Goal: Communication & Community: Participate in discussion

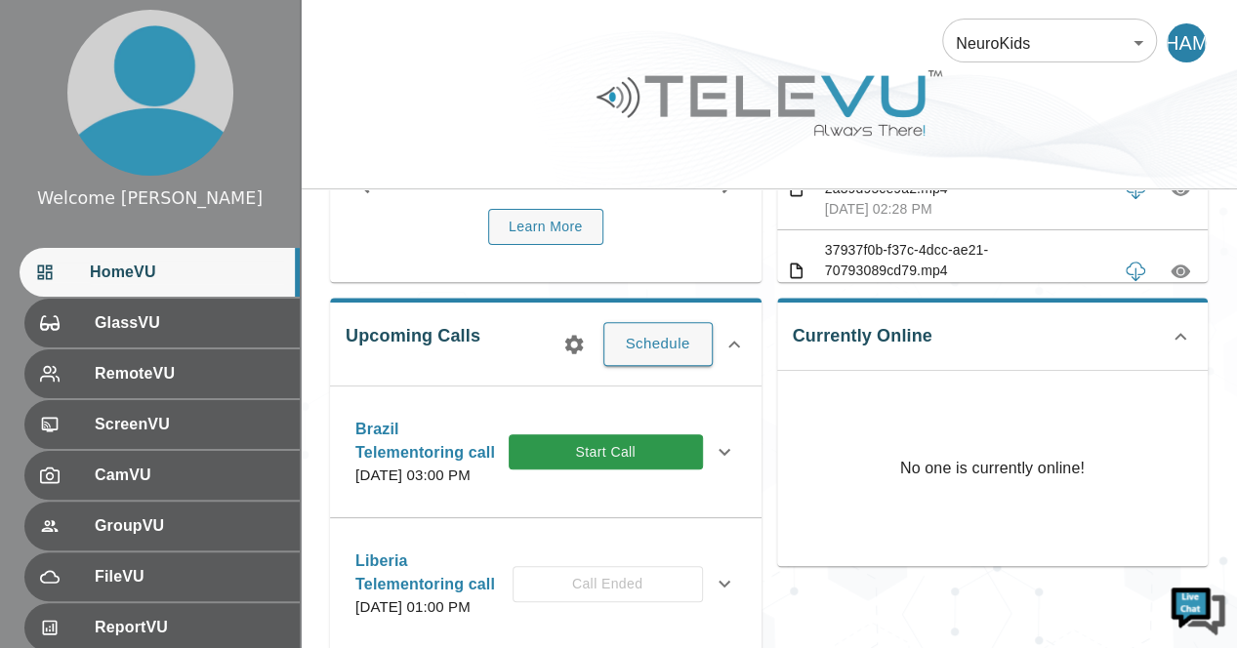
scroll to position [207, 0]
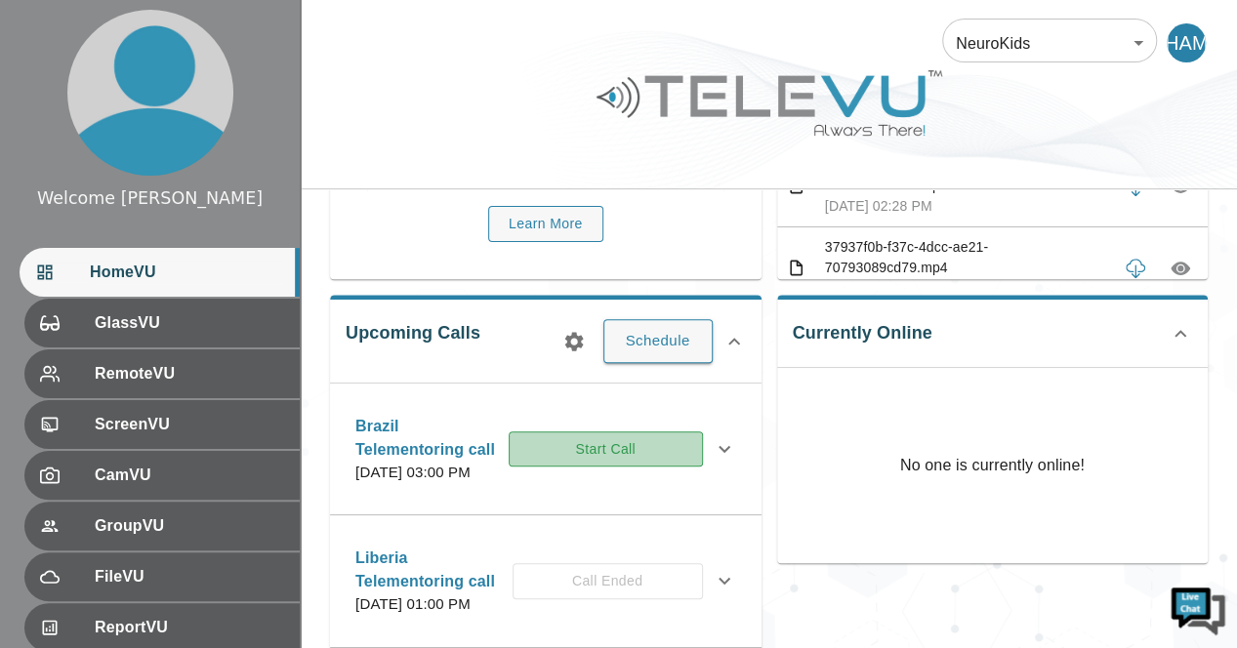
click at [644, 462] on button "Start Call" at bounding box center [606, 450] width 194 height 36
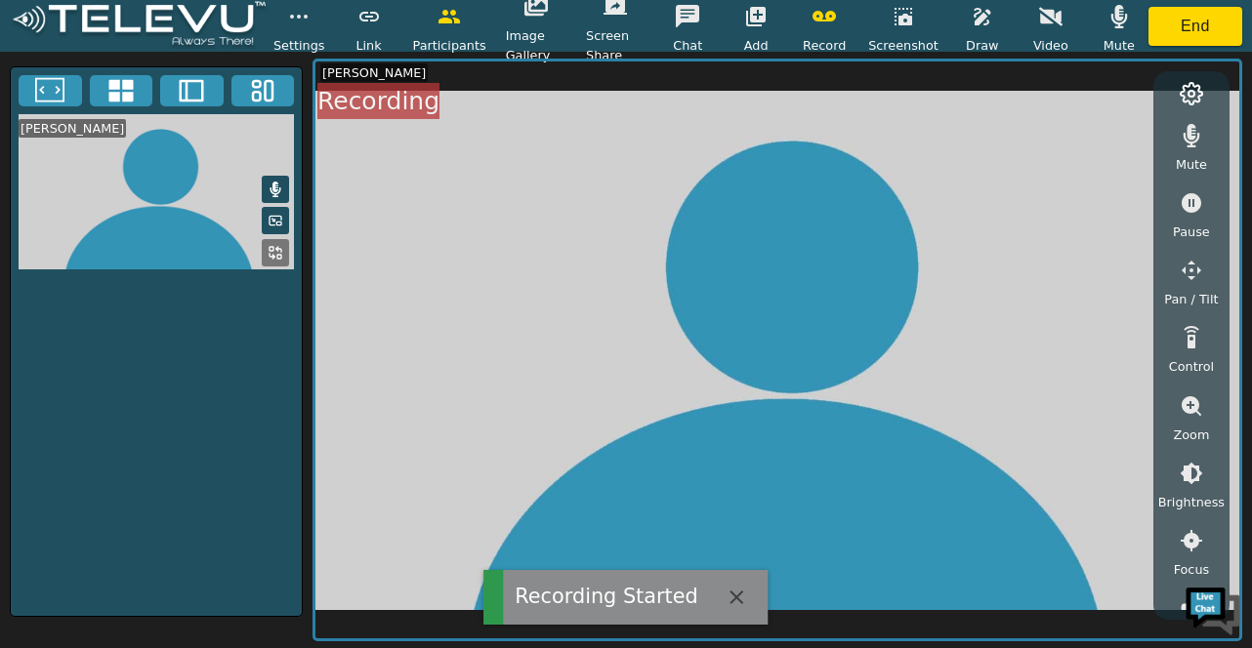
click at [282, 182] on icon at bounding box center [276, 190] width 16 height 16
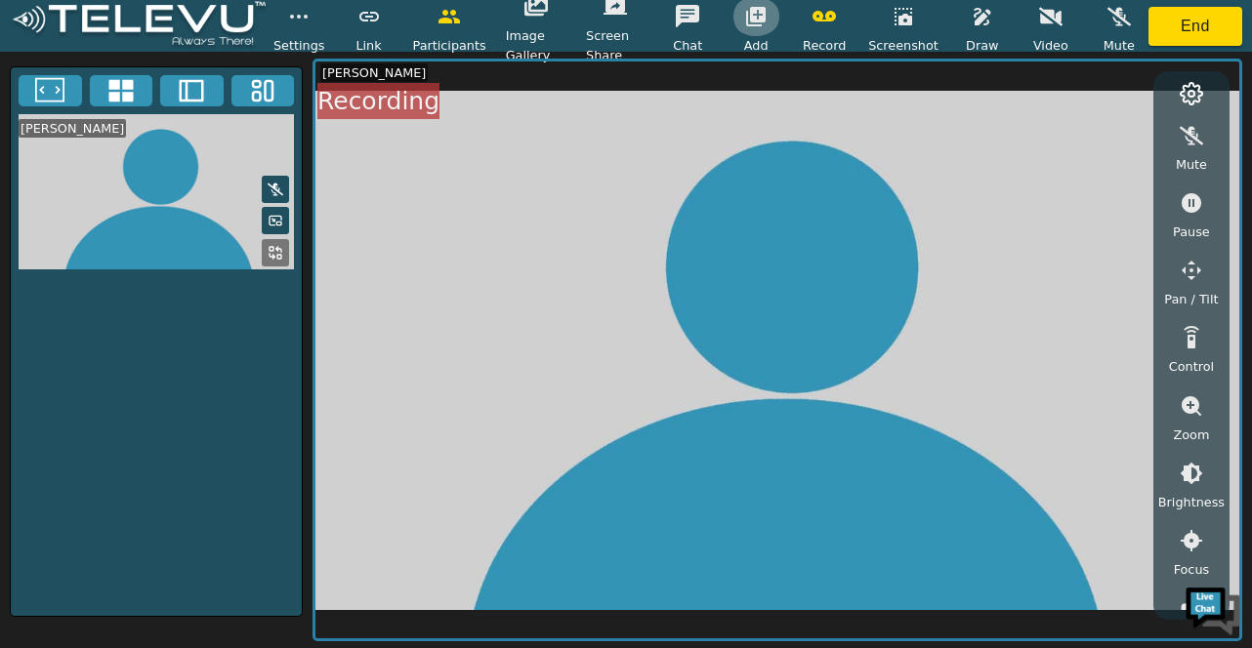
click at [765, 31] on button "button" at bounding box center [755, 16] width 49 height 39
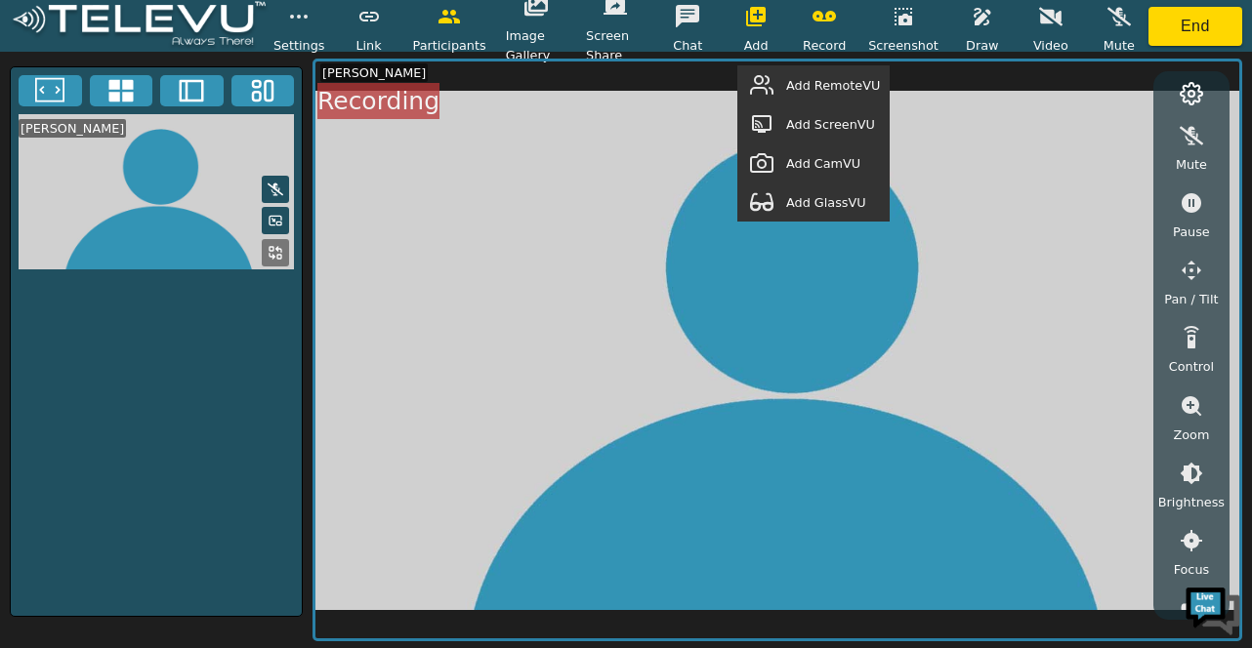
click at [805, 128] on span "Add ScreenVU" at bounding box center [830, 124] width 89 height 19
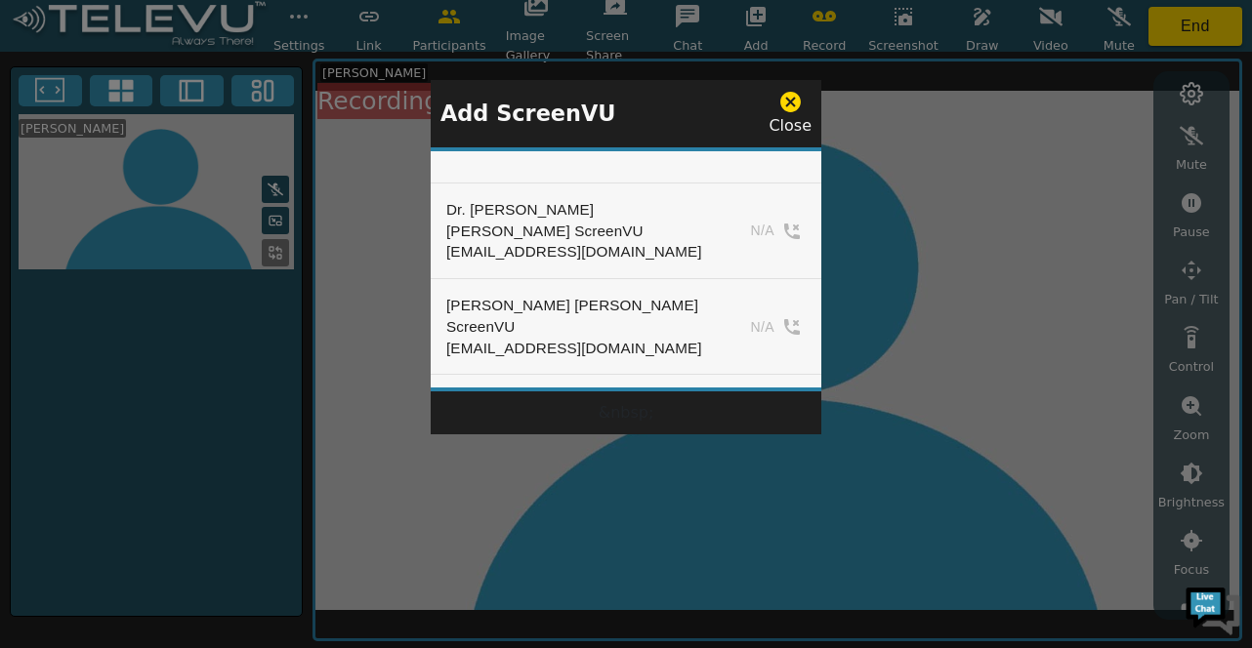
drag, startPoint x: 815, startPoint y: 170, endPoint x: 892, endPoint y: 130, distance: 86.9
click at [892, 130] on div at bounding box center [626, 324] width 1252 height 648
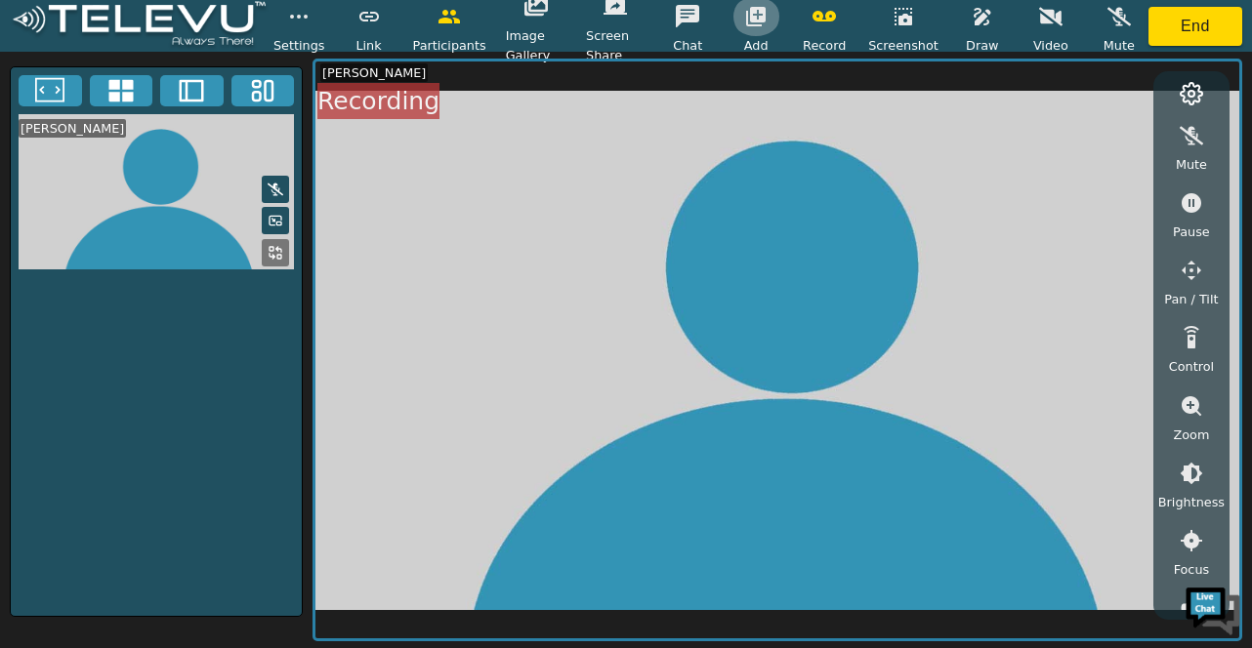
click at [763, 15] on icon "button" at bounding box center [755, 16] width 23 height 23
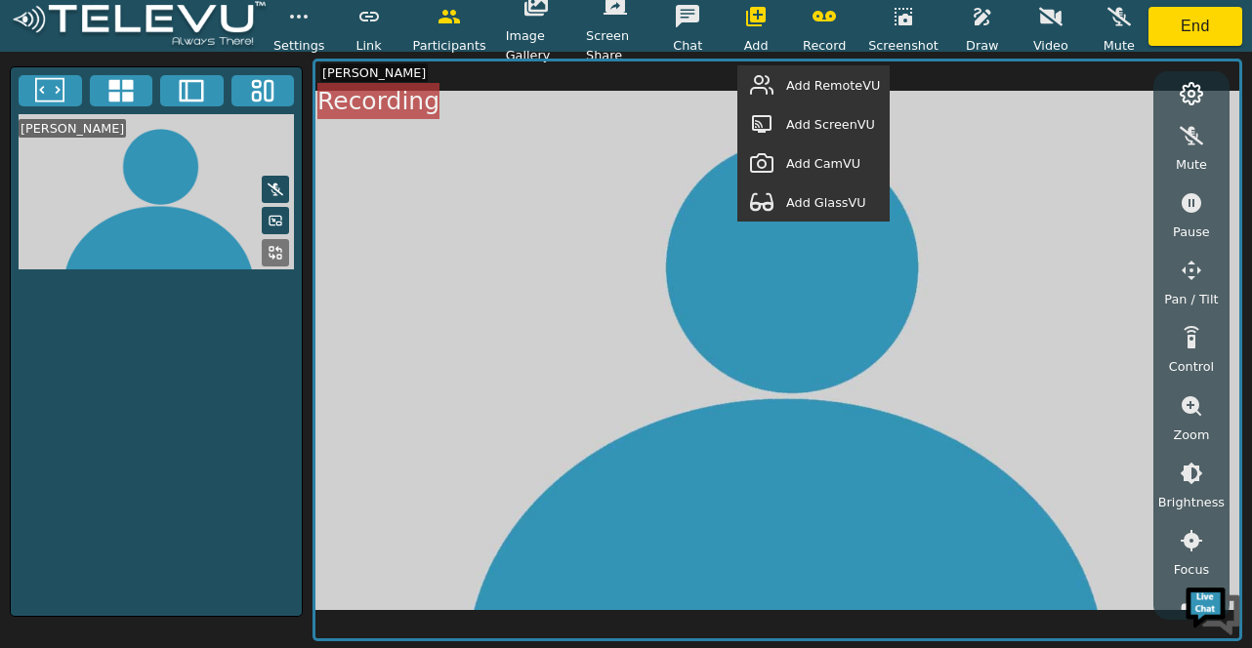
click at [845, 85] on span "Add RemoteVU" at bounding box center [833, 85] width 94 height 19
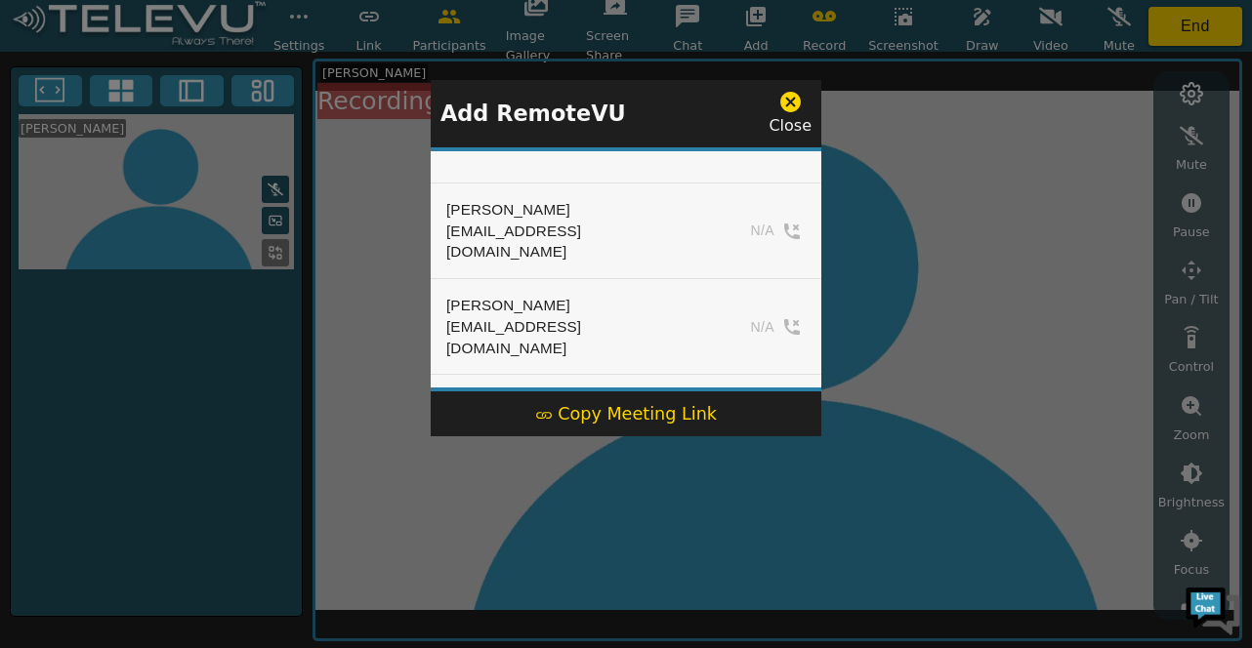
click at [970, 147] on div at bounding box center [626, 324] width 1252 height 648
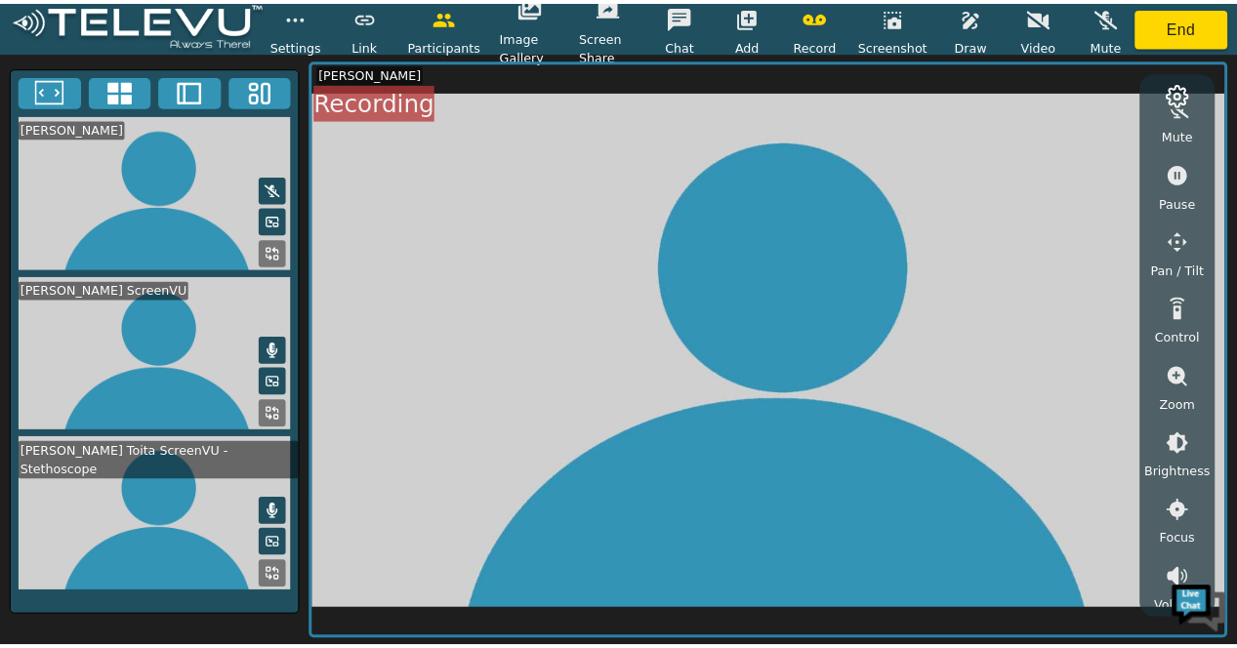
scroll to position [22, 0]
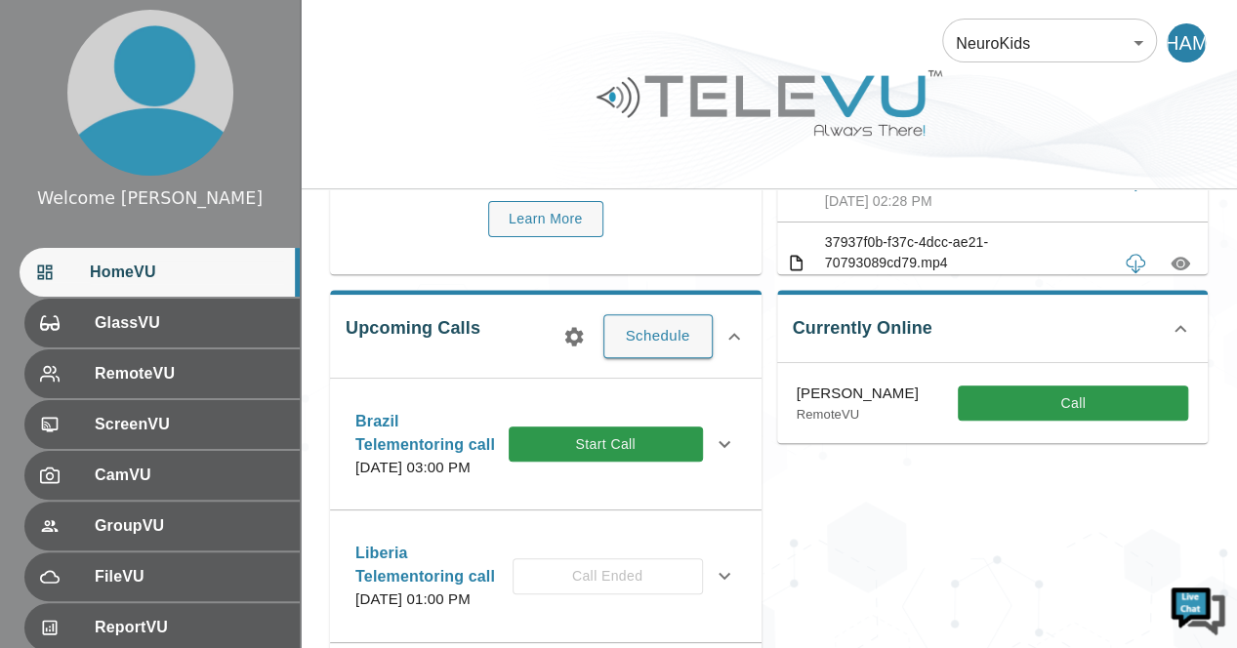
scroll to position [214, 0]
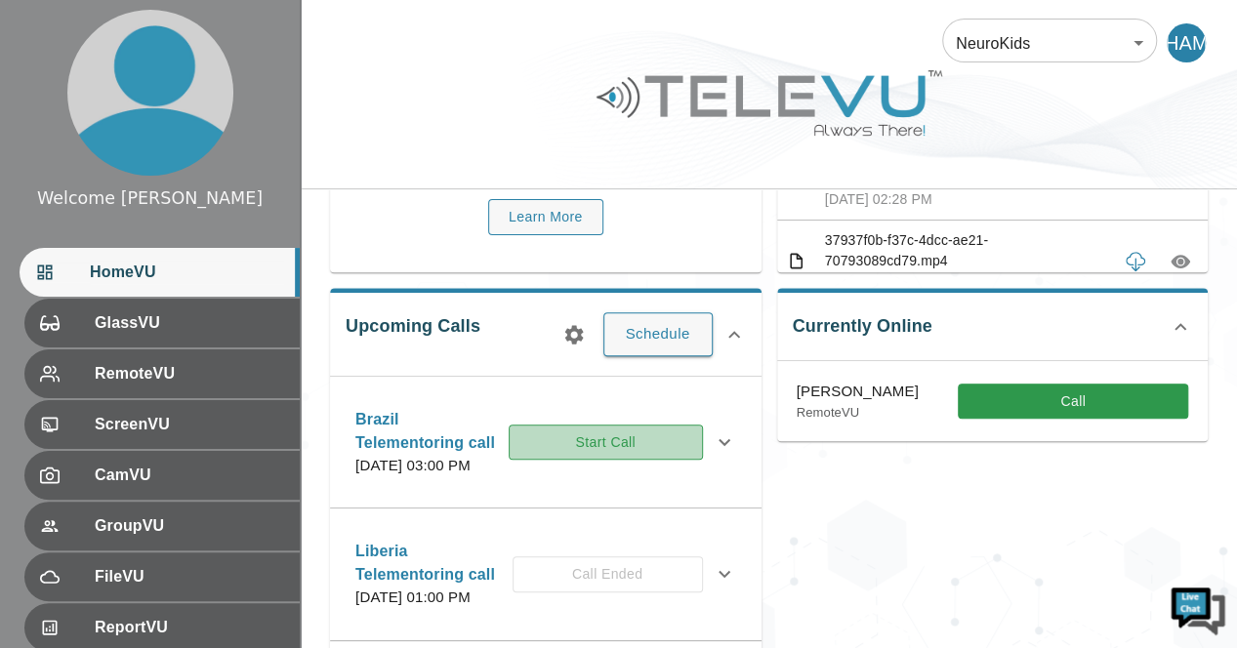
click at [638, 460] on button "Start Call" at bounding box center [606, 443] width 194 height 36
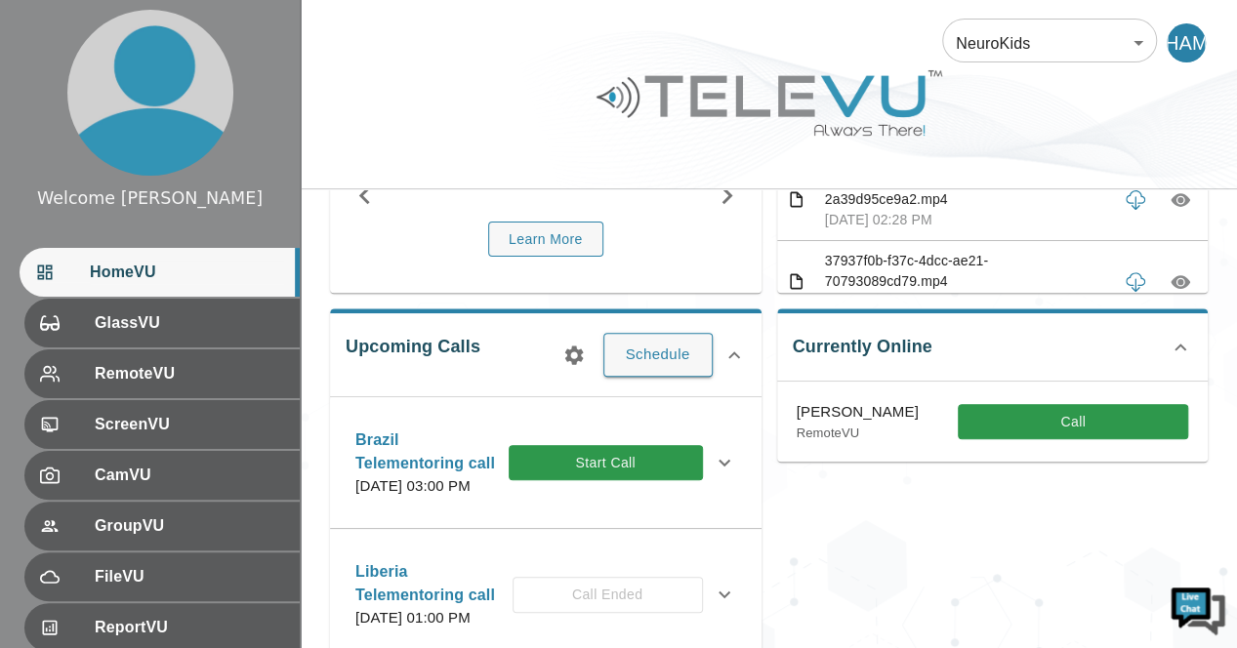
scroll to position [201, 0]
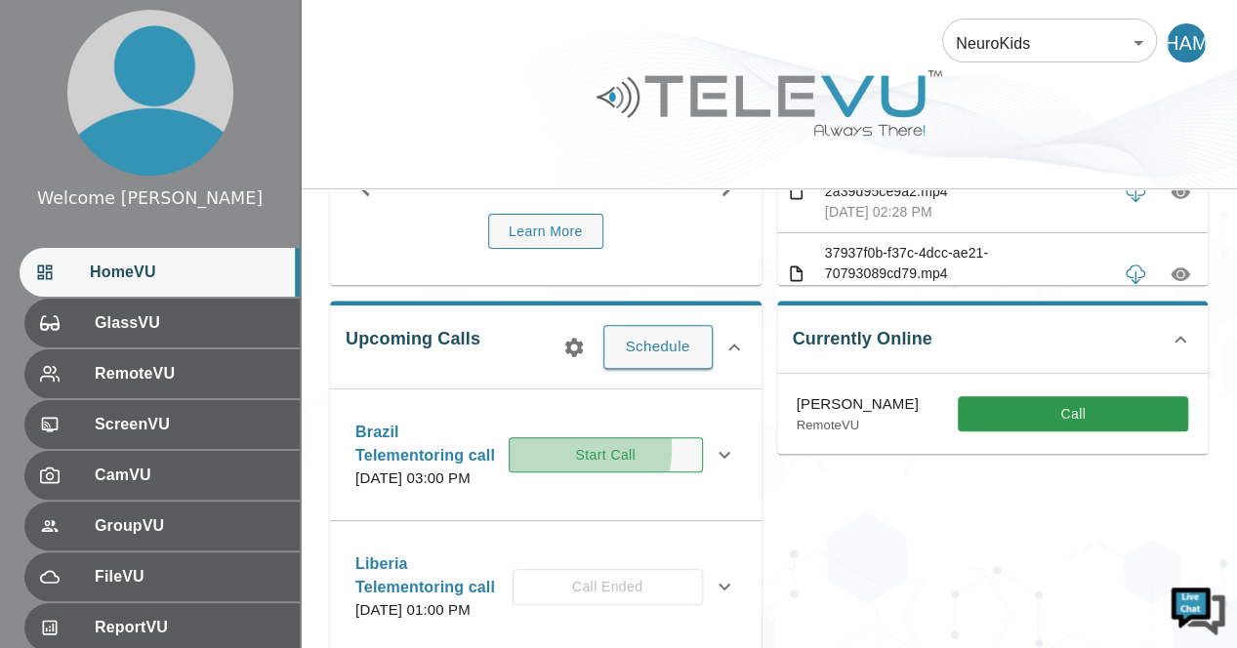
click at [586, 458] on button "Start Call" at bounding box center [606, 455] width 194 height 36
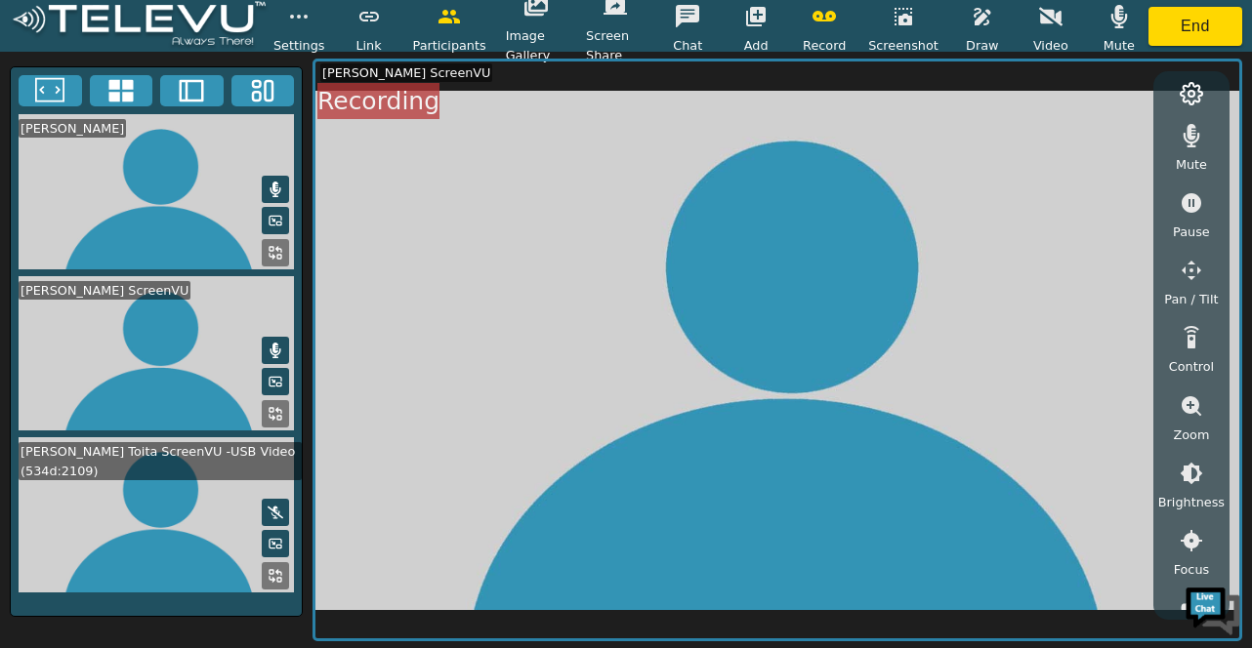
click at [275, 184] on icon at bounding box center [275, 190] width 11 height 16
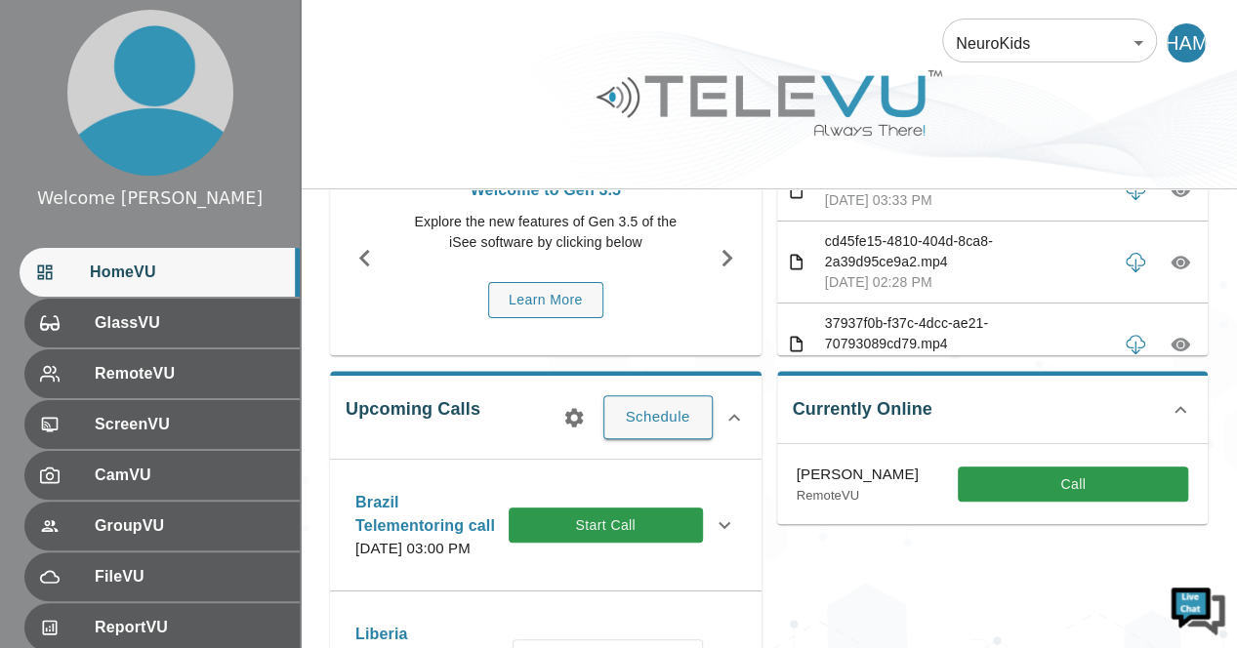
scroll to position [149, 0]
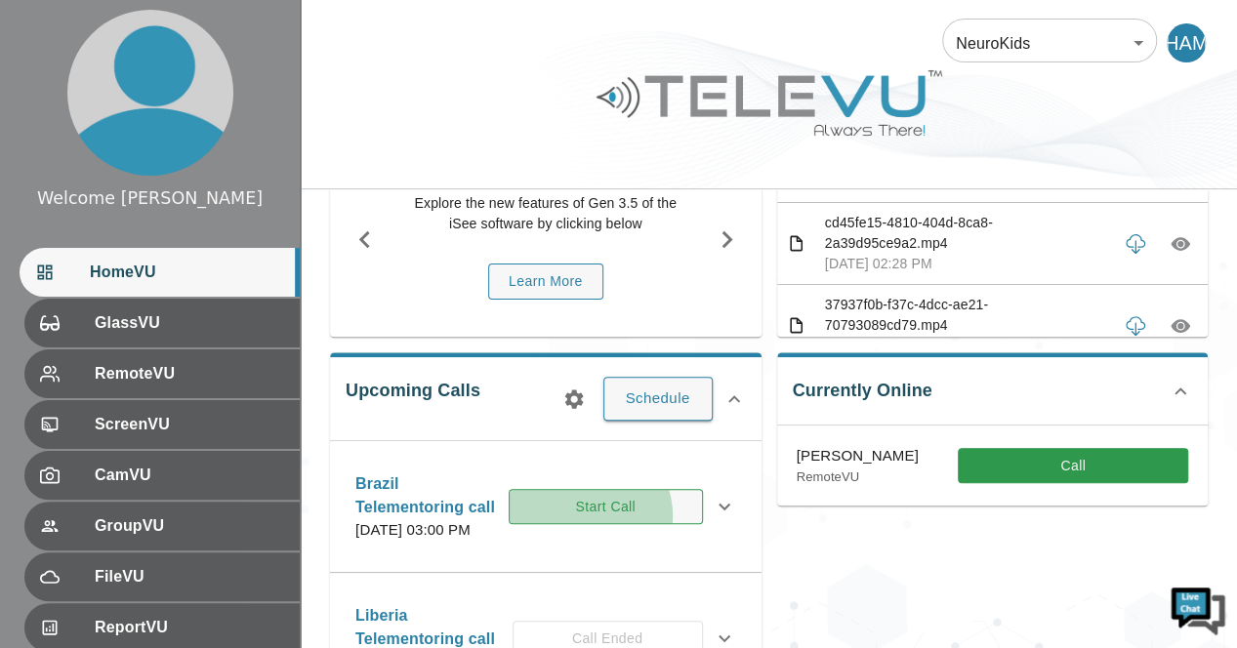
click at [609, 524] on button "Start Call" at bounding box center [606, 507] width 194 height 36
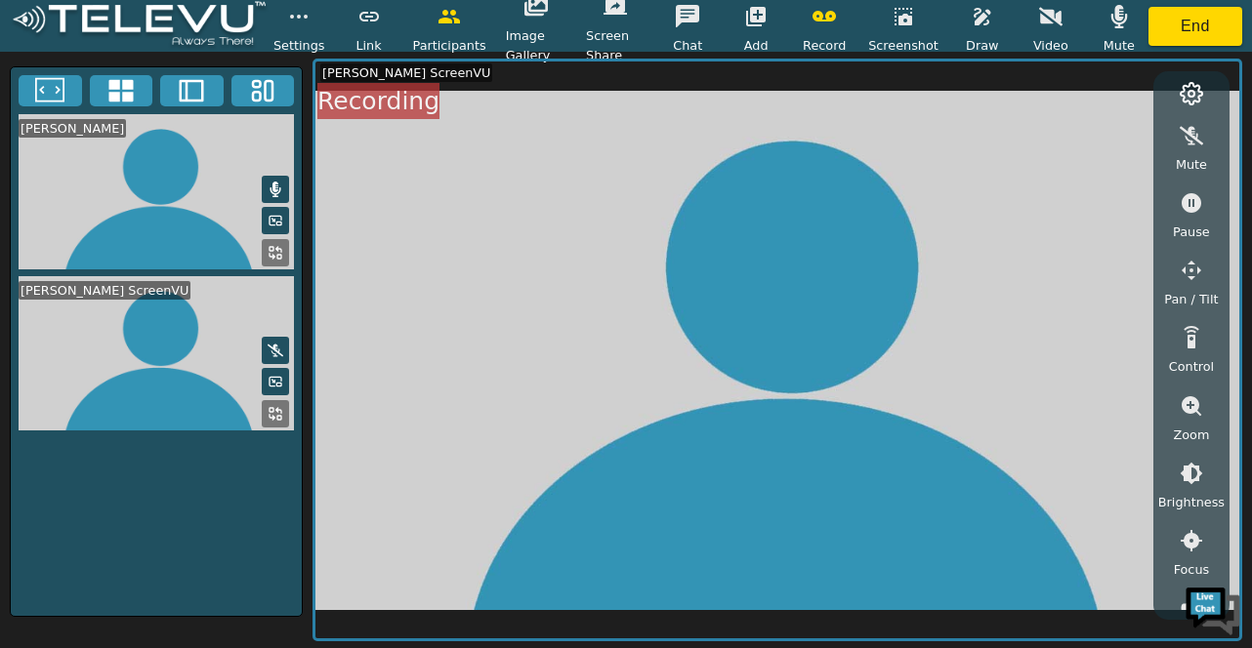
click at [273, 182] on icon at bounding box center [276, 190] width 16 height 16
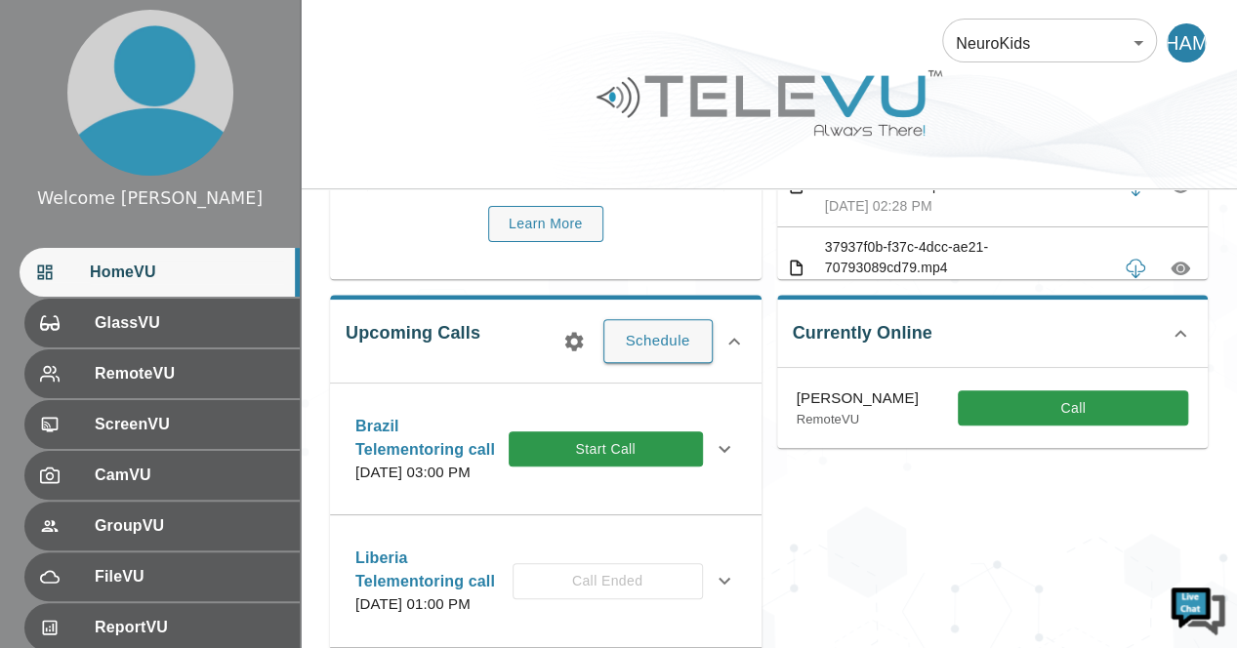
scroll to position [209, 0]
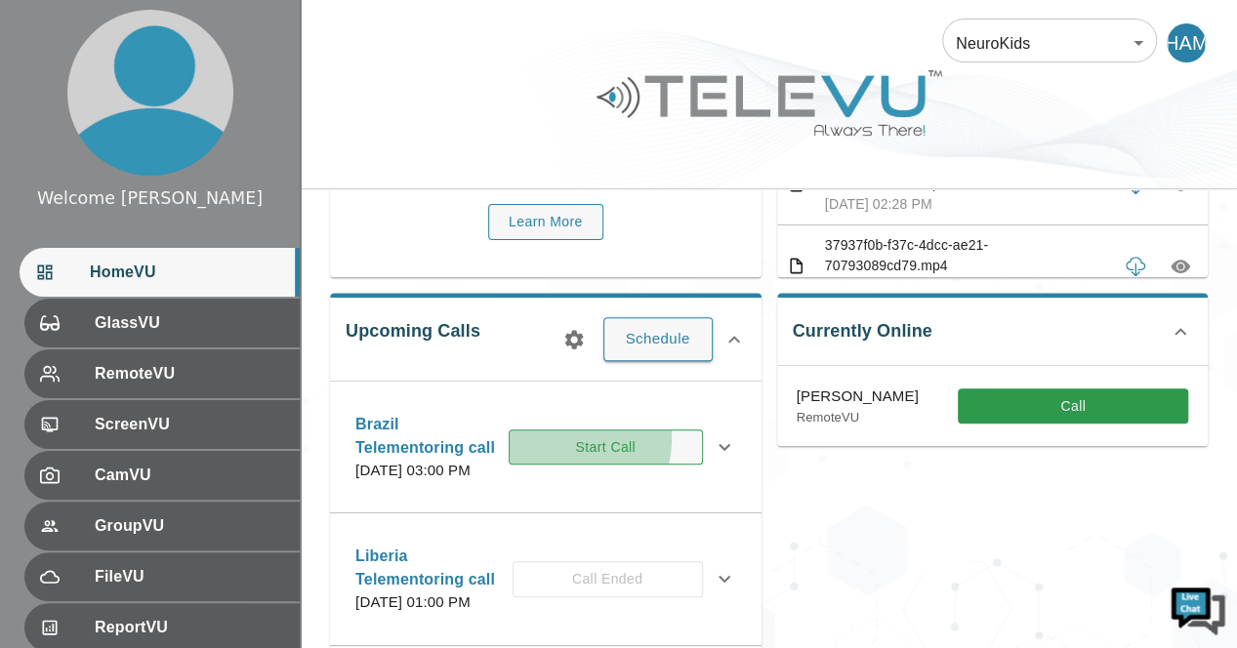
click at [592, 448] on button "Start Call" at bounding box center [606, 448] width 194 height 36
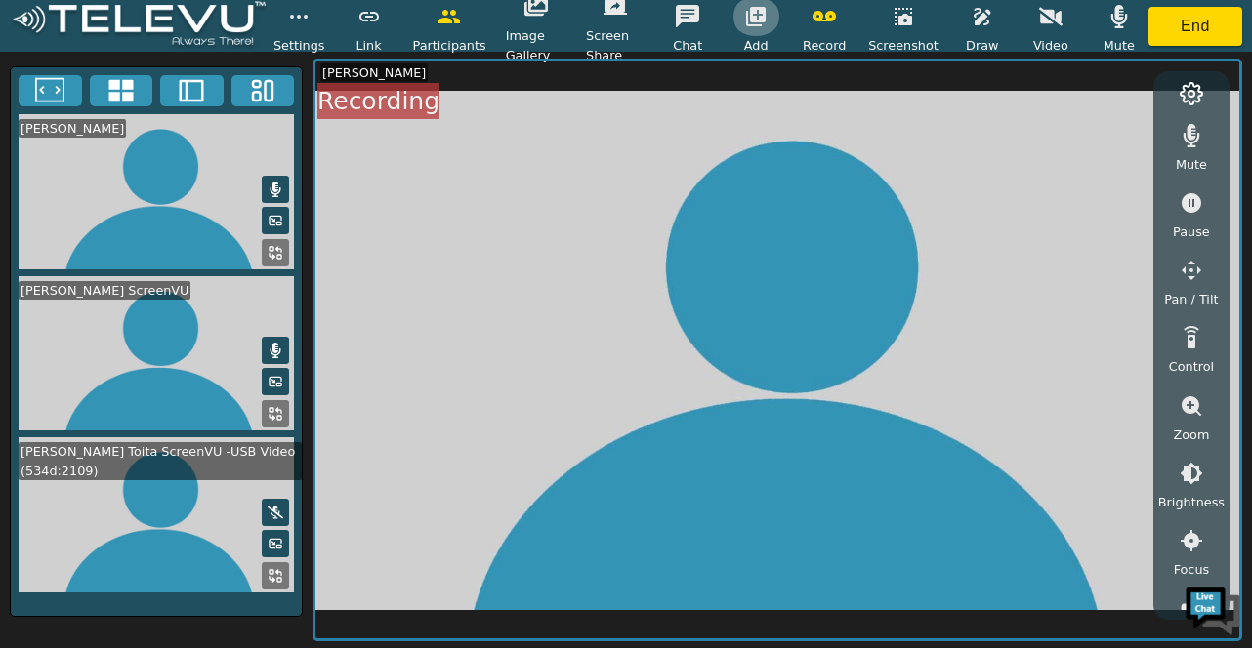
click at [767, 15] on icon "button" at bounding box center [755, 16] width 23 height 23
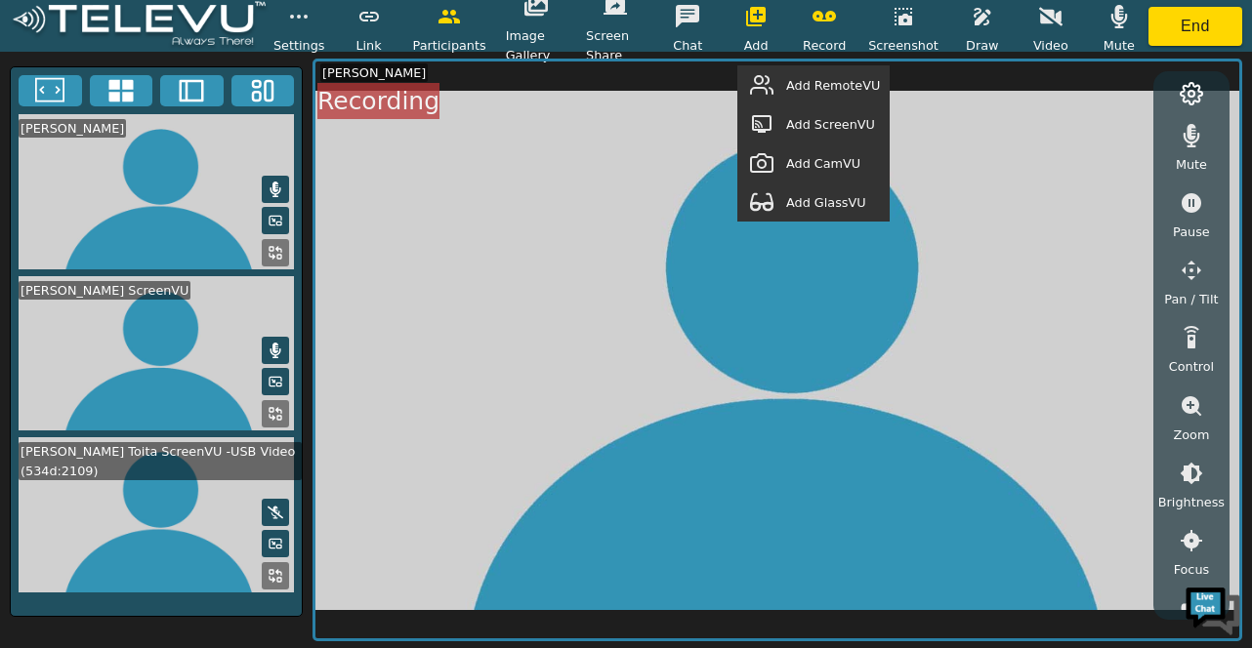
click at [807, 85] on span "Add RemoteVU" at bounding box center [833, 85] width 94 height 19
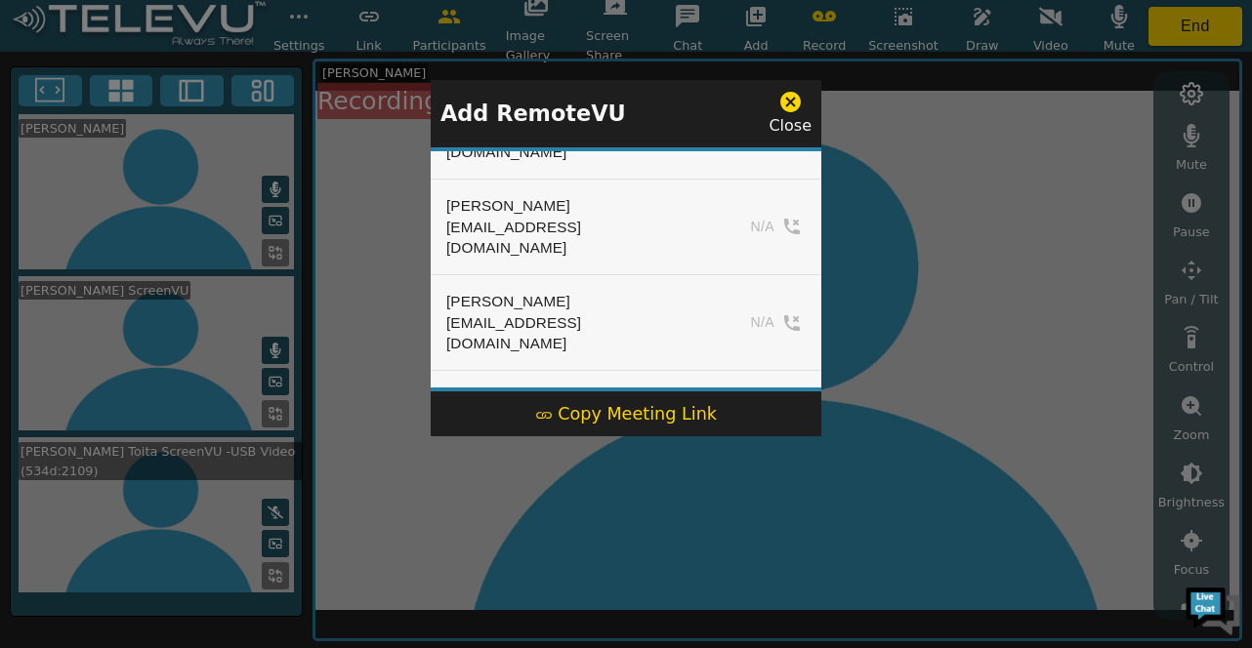
scroll to position [931, 0]
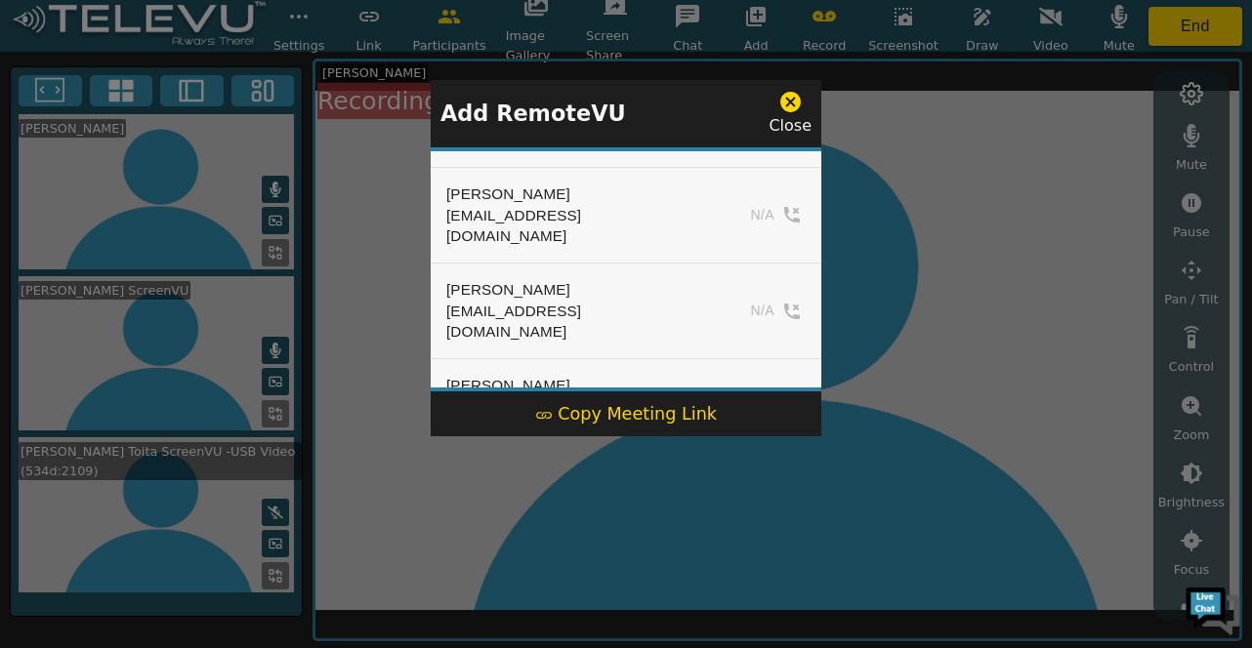
click at [1005, 269] on div at bounding box center [626, 324] width 1252 height 648
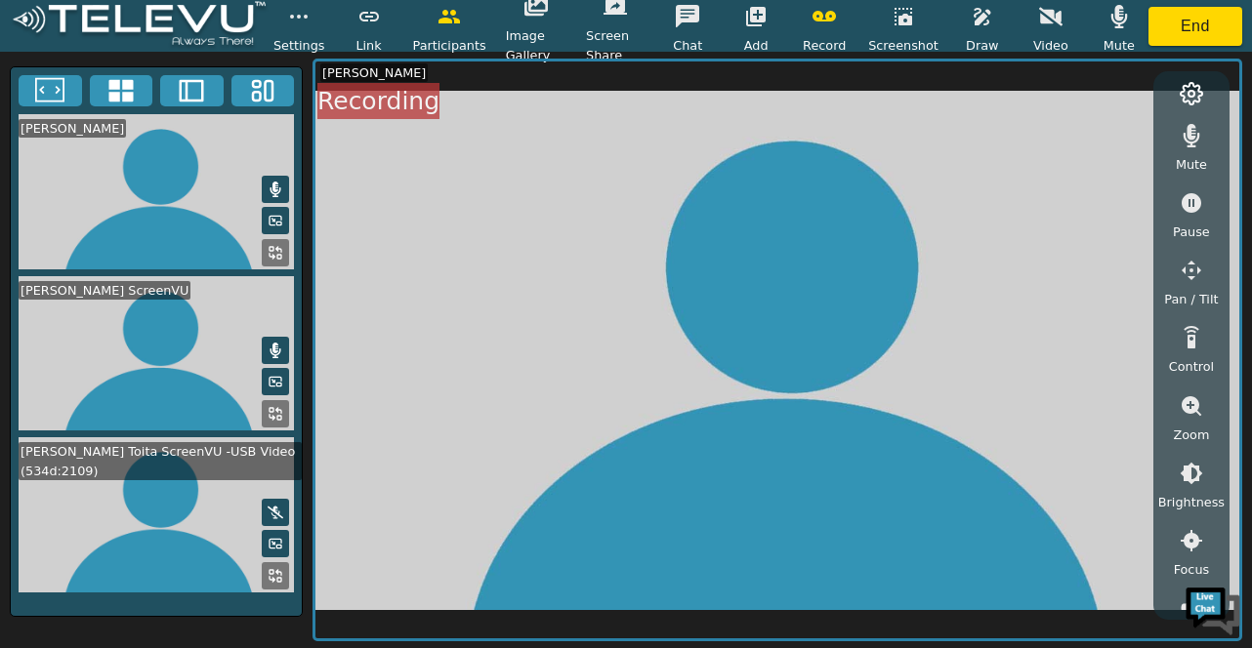
click at [282, 182] on icon at bounding box center [276, 190] width 16 height 16
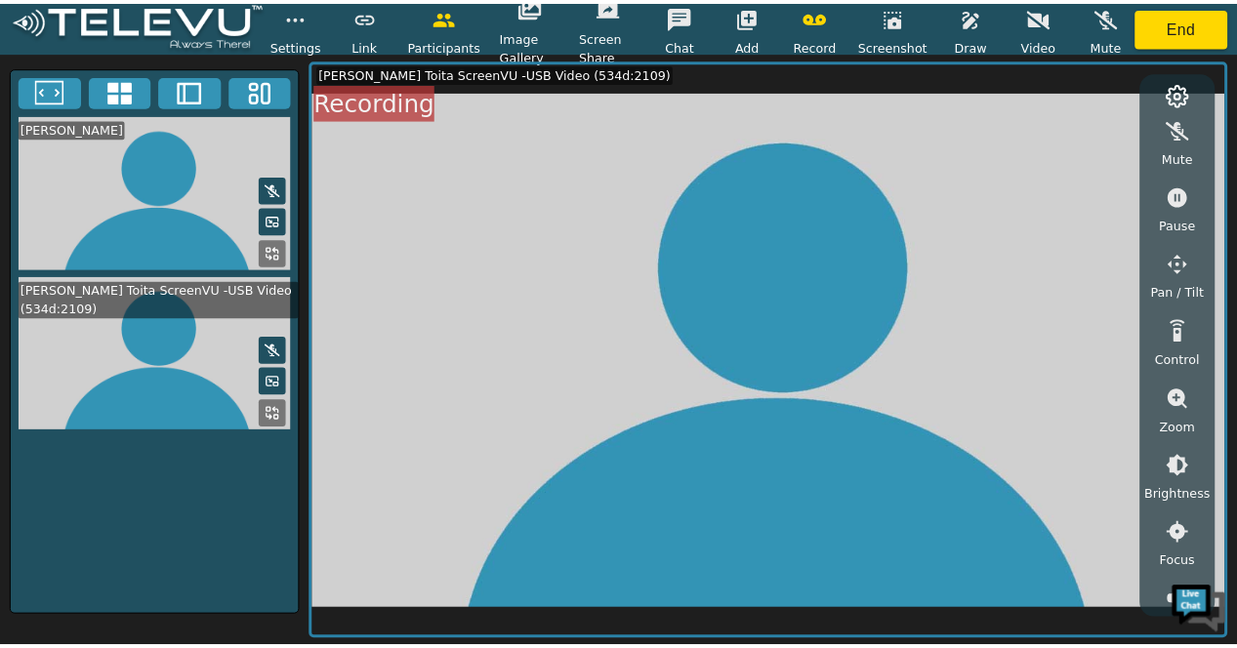
scroll to position [0, 0]
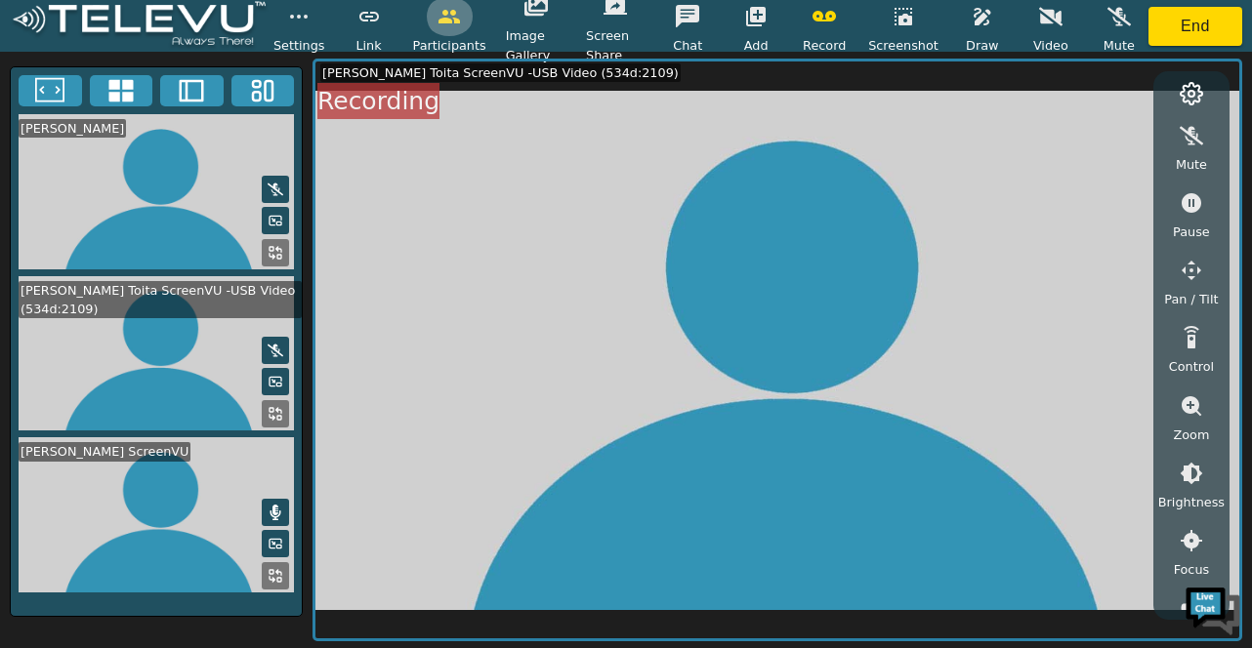
click at [442, 11] on icon "button" at bounding box center [448, 16] width 23 height 23
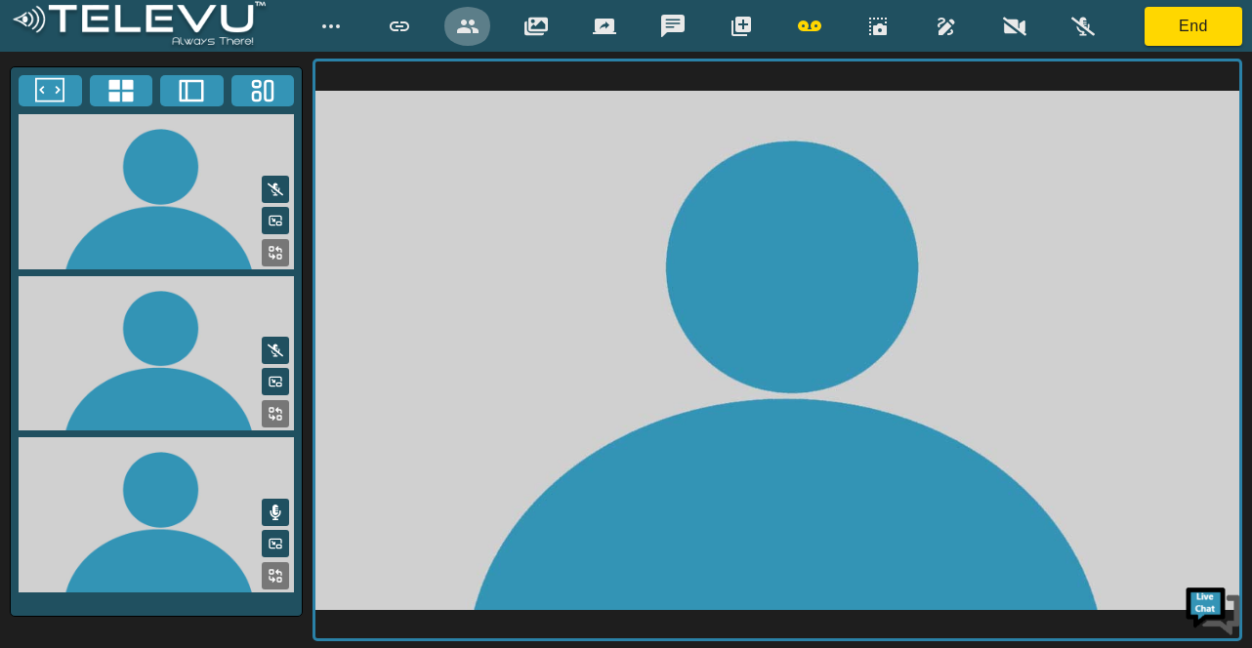
click at [463, 21] on icon "button" at bounding box center [467, 27] width 21 height 14
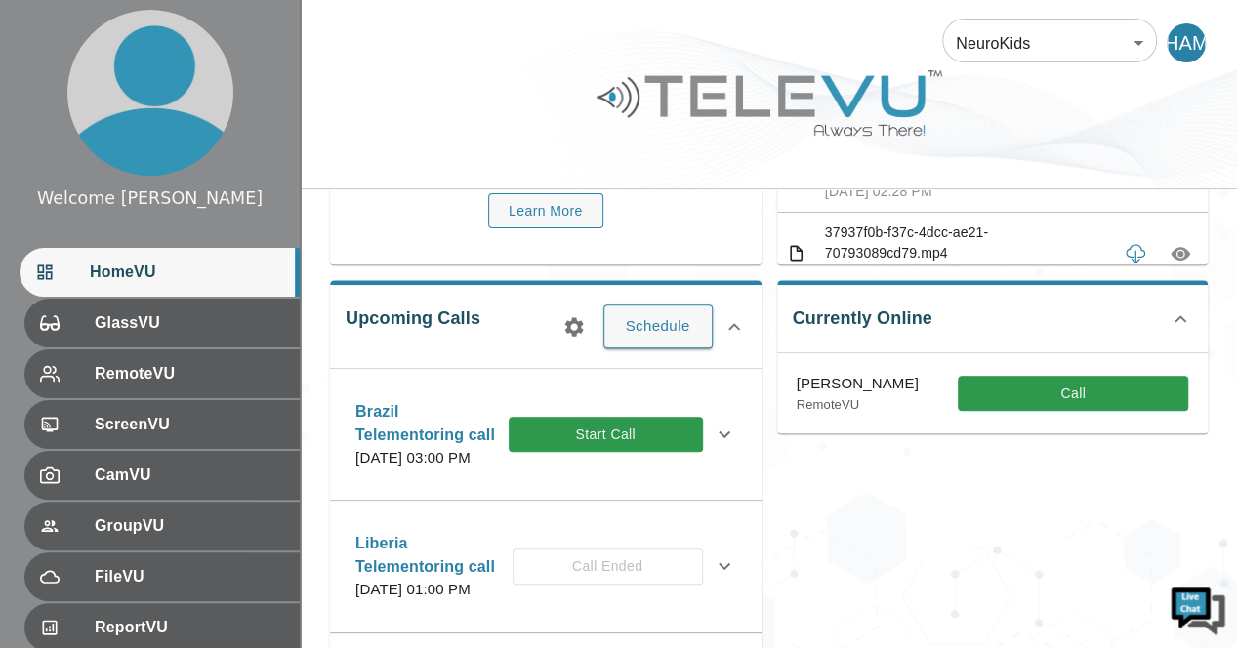
scroll to position [224, 0]
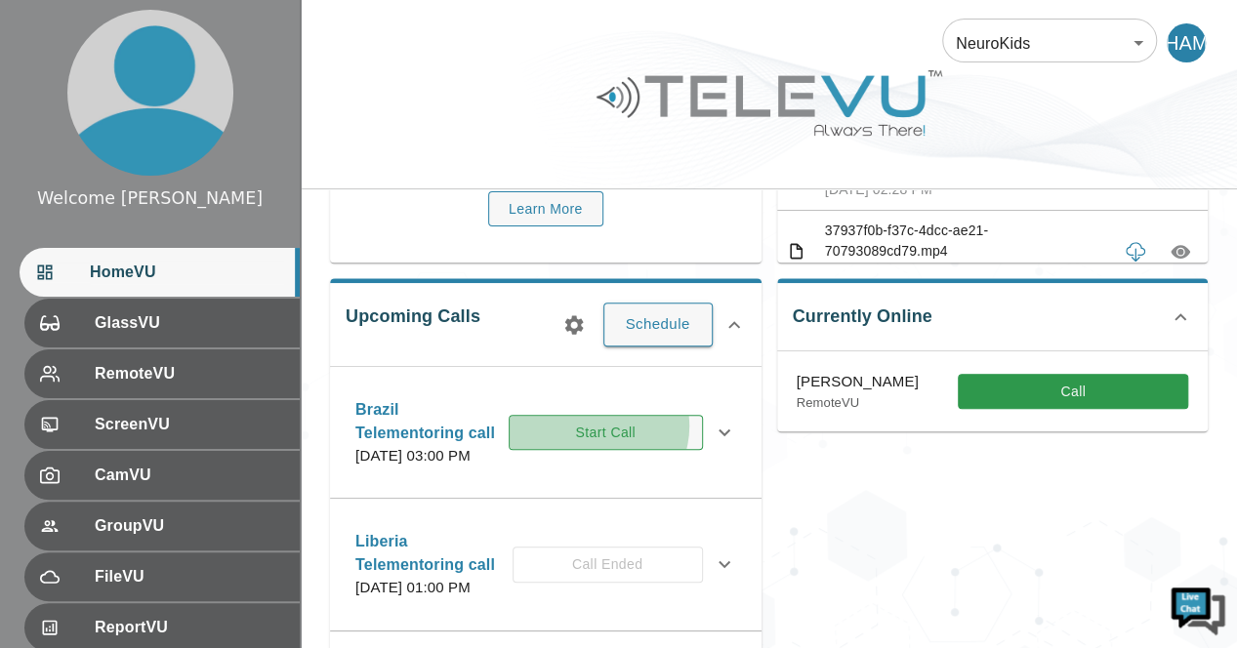
click at [623, 434] on button "Start Call" at bounding box center [606, 433] width 194 height 36
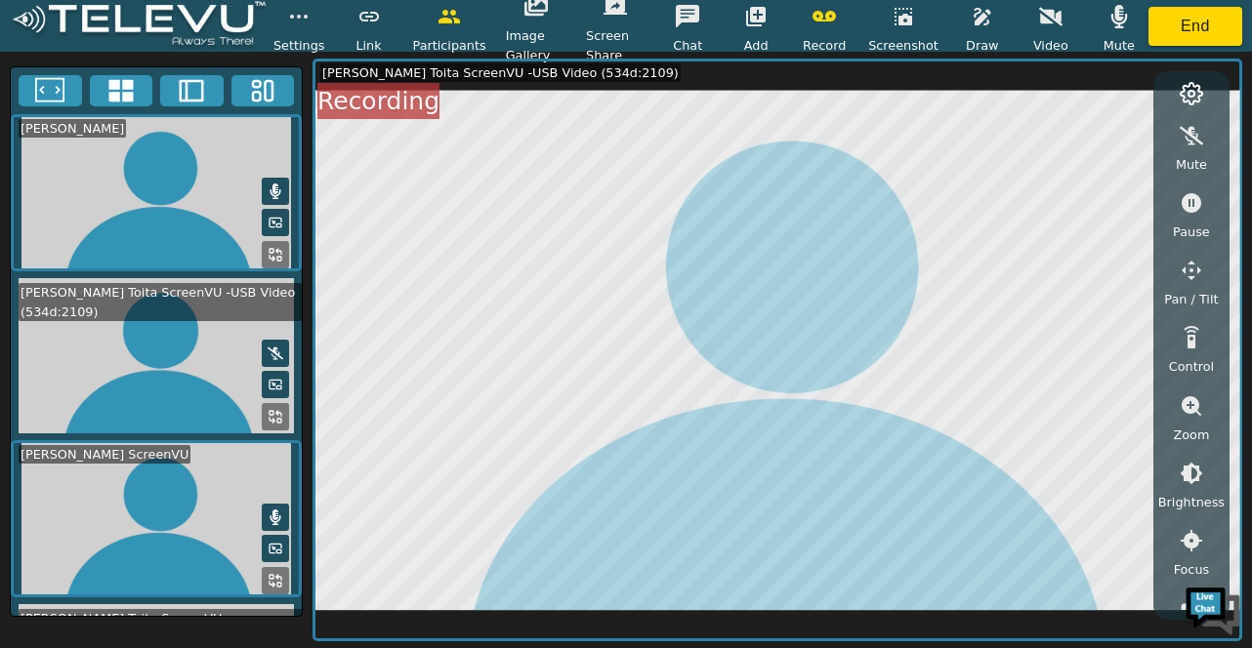
click at [274, 184] on icon at bounding box center [276, 192] width 16 height 16
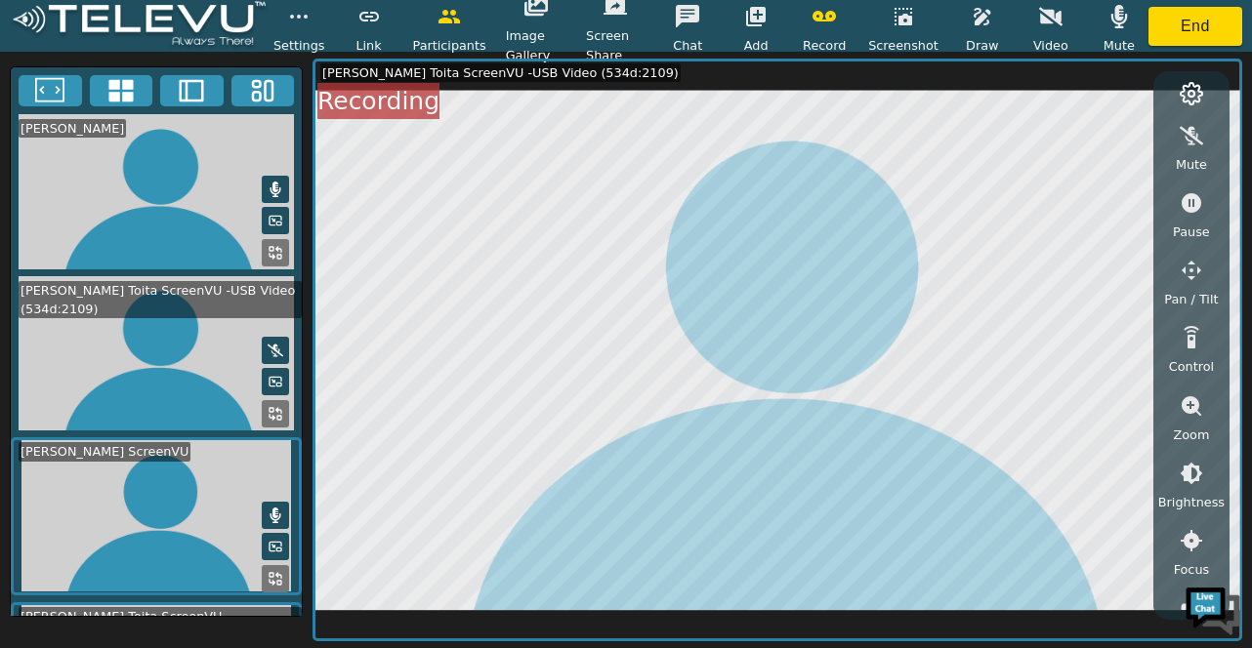
click at [274, 182] on icon at bounding box center [276, 190] width 16 height 16
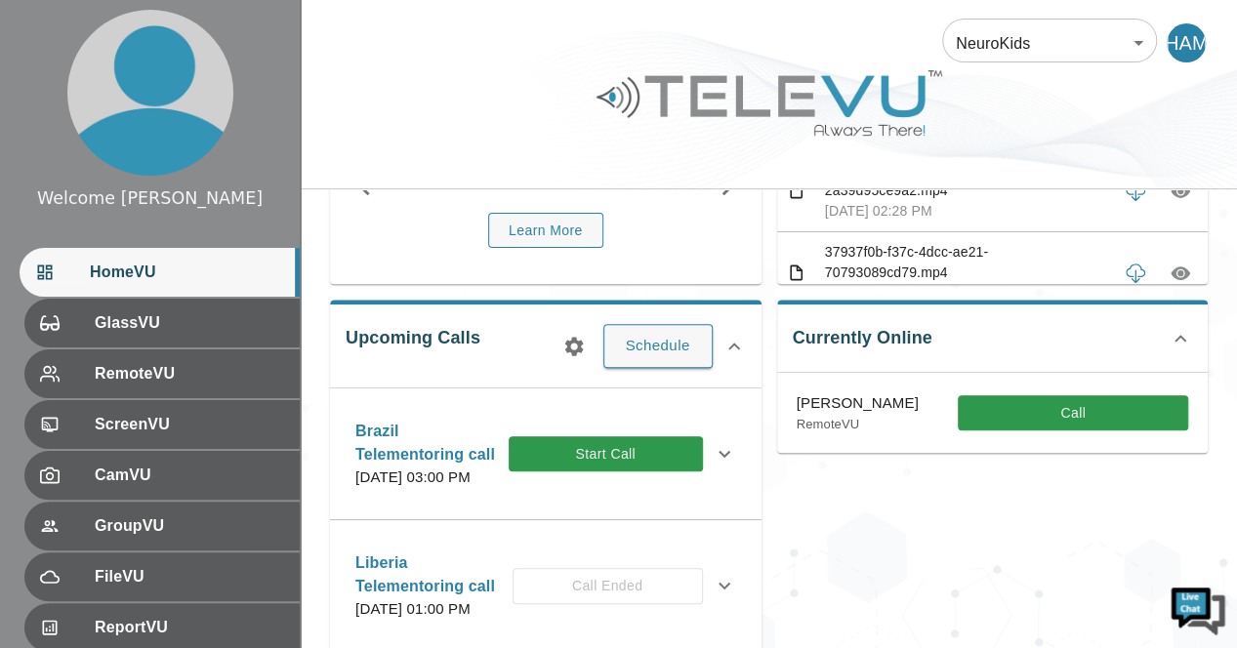
scroll to position [207, 0]
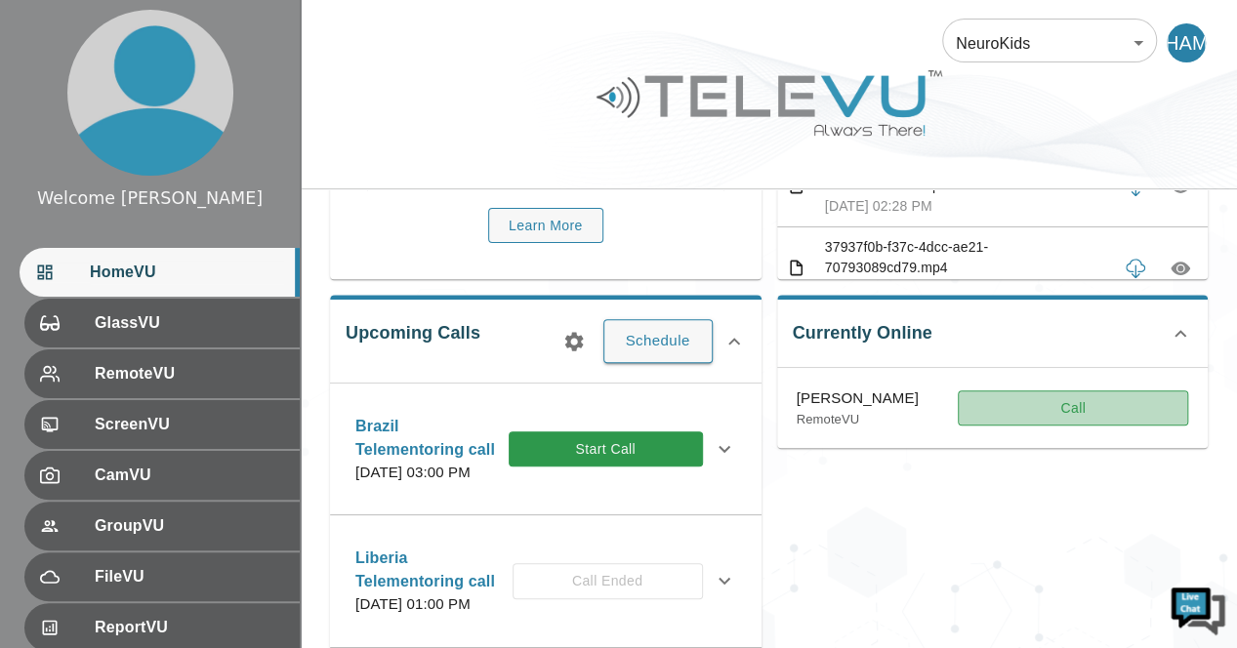
click at [1088, 409] on button "Call" at bounding box center [1073, 409] width 230 height 36
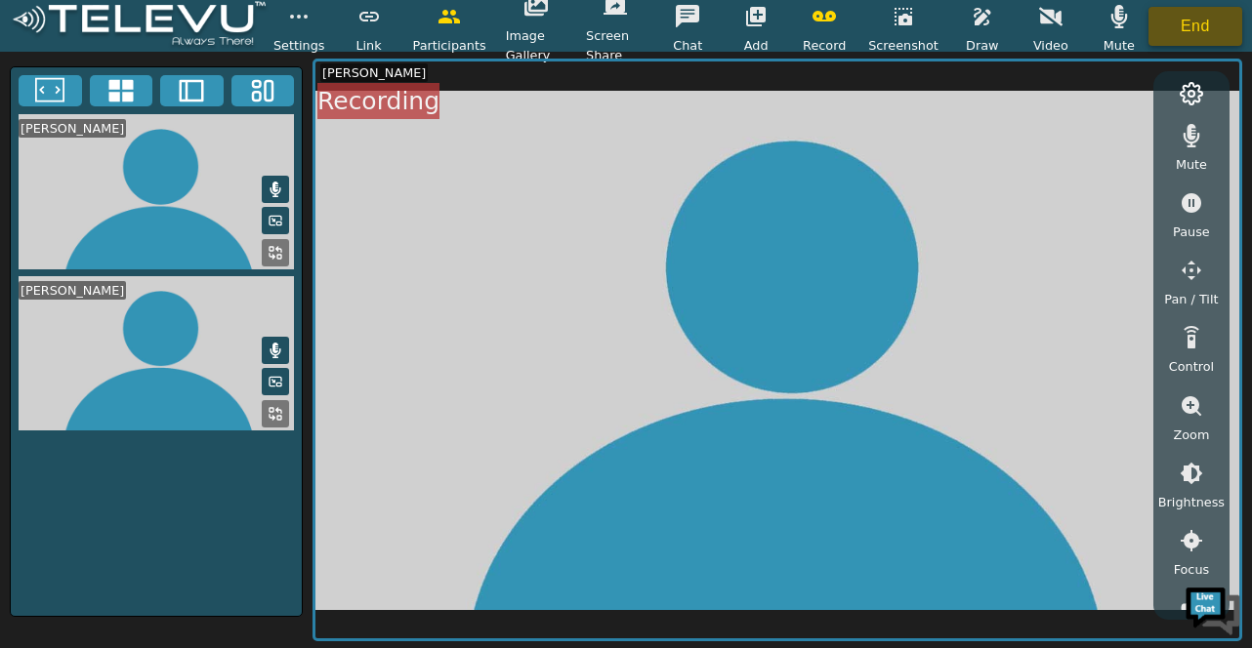
click at [1209, 20] on button "End" at bounding box center [1195, 26] width 94 height 39
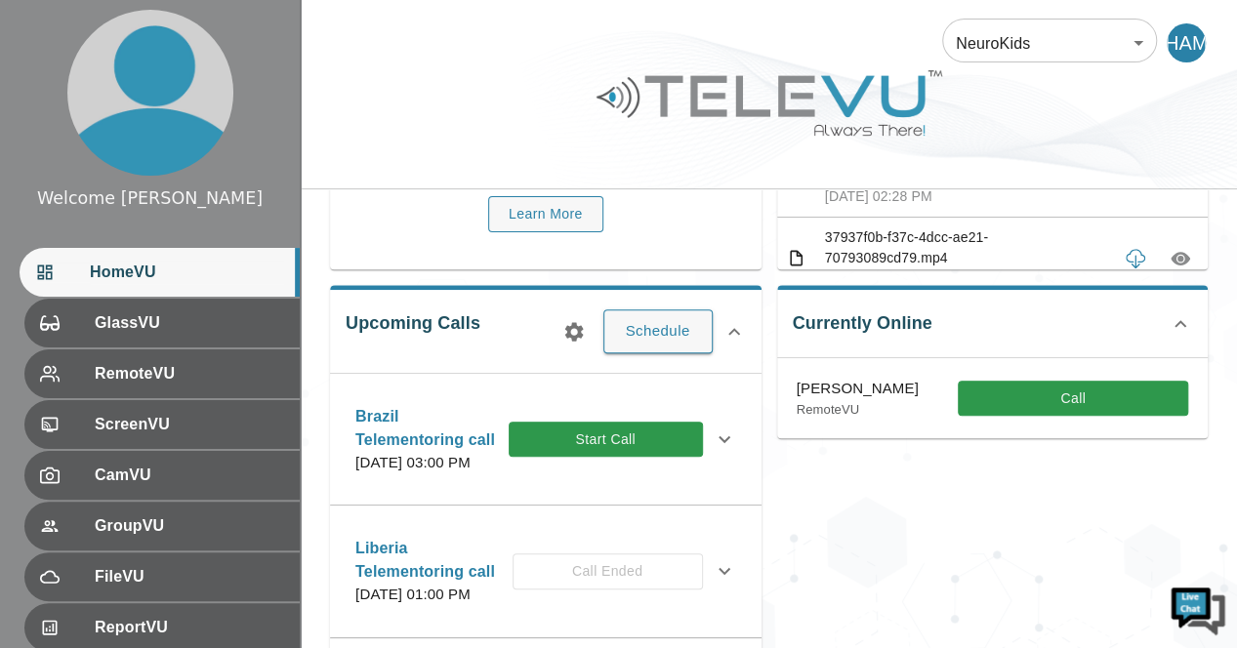
scroll to position [211, 0]
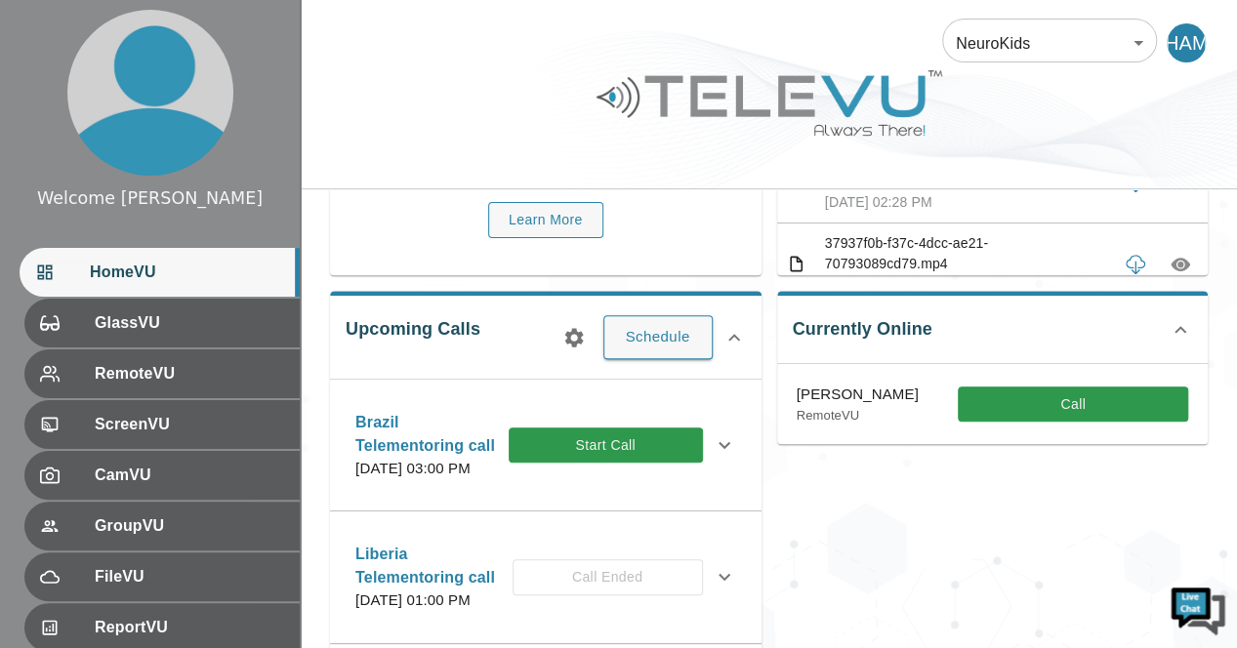
click at [1138, 46] on body "Welcome [PERSON_NAME] HomeVU GlassVU RemoteVU ScreenVU CamVU GroupVU FileVU Rep…" at bounding box center [618, 550] width 1237 height 1523
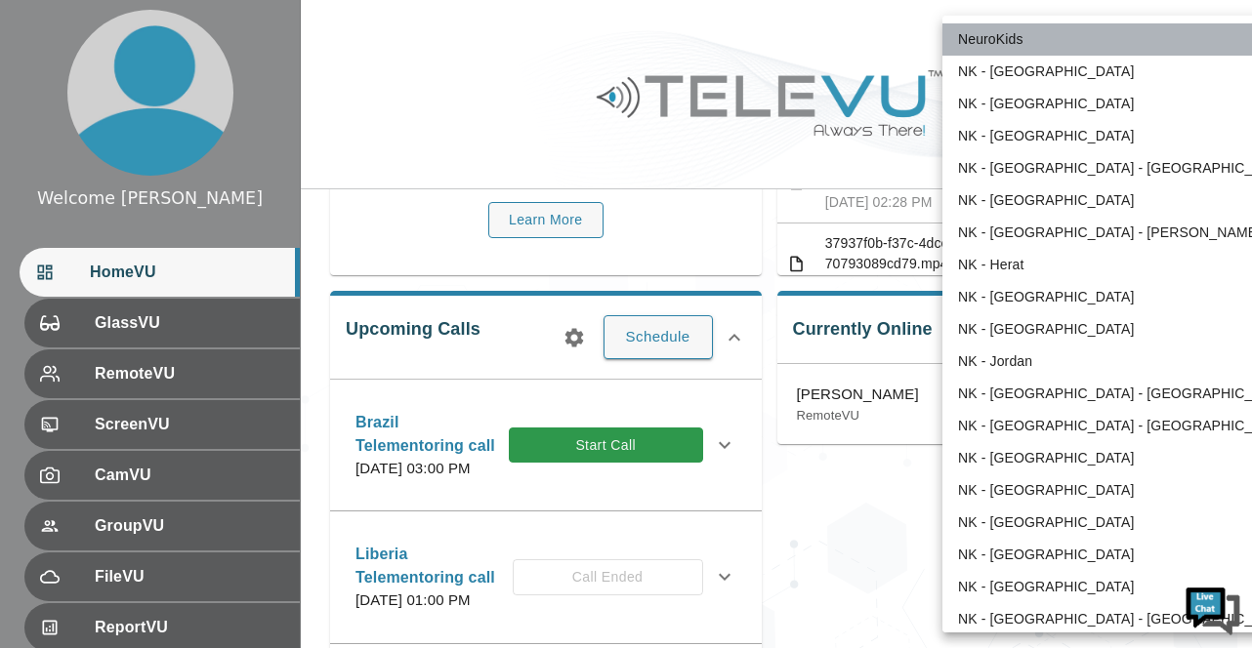
click at [1138, 46] on li "NeuroKids" at bounding box center [1124, 39] width 364 height 32
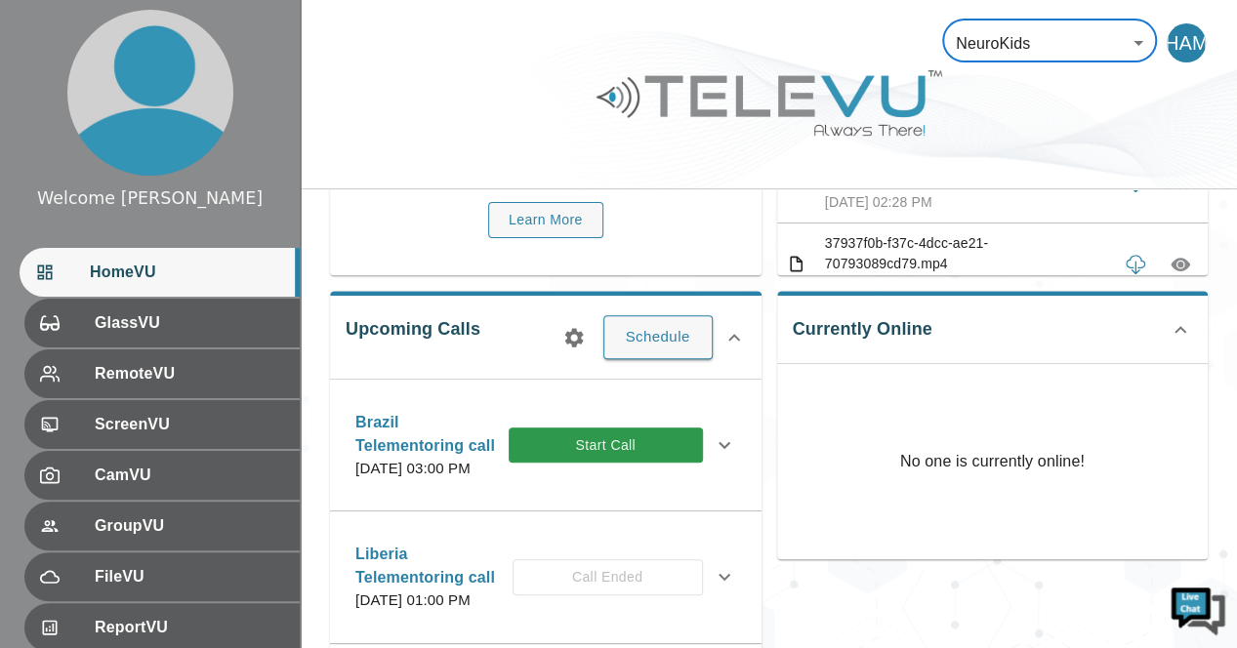
click at [1135, 40] on body "Welcome [PERSON_NAME] HomeVU GlassVU RemoteVU ScreenVU CamVU GroupVU FileVU Rep…" at bounding box center [618, 550] width 1237 height 1523
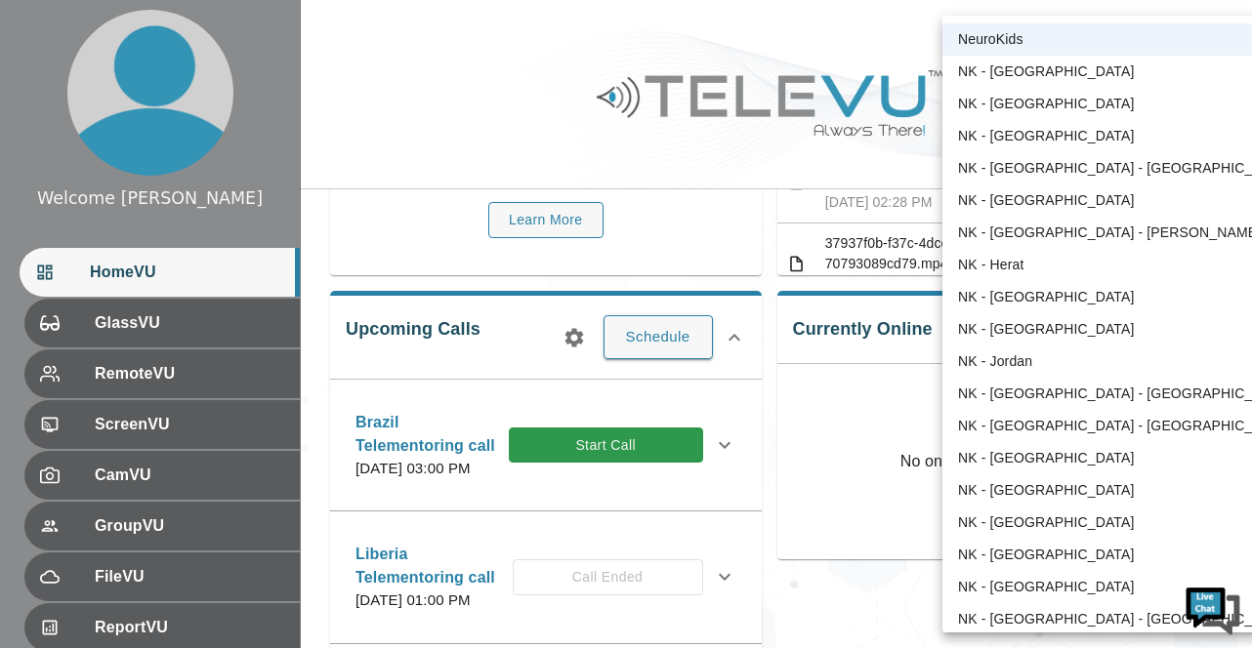
click at [1142, 38] on body "Welcome [PERSON_NAME] HomeVU GlassVU RemoteVU ScreenVU CamVU GroupVU FileVU Rep…" at bounding box center [626, 550] width 1252 height 1523
click at [1017, 134] on li "NK - [GEOGRAPHIC_DATA]" at bounding box center [1124, 136] width 364 height 32
type input "36"
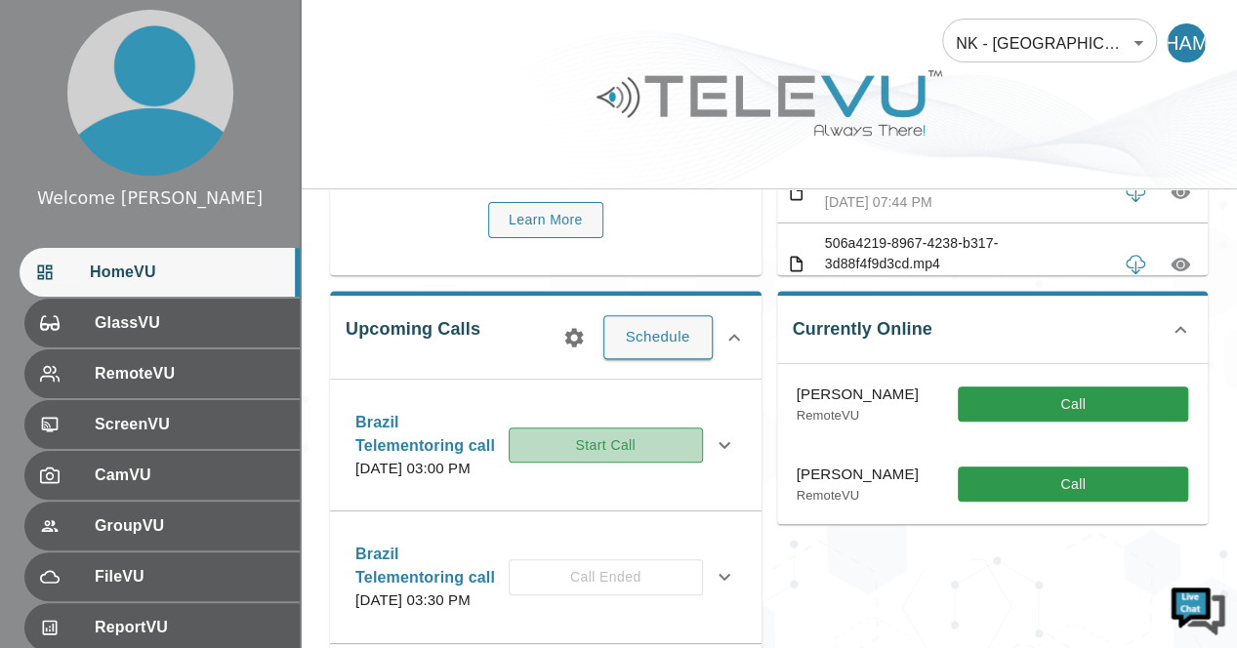
click at [663, 458] on button "Start Call" at bounding box center [606, 446] width 194 height 36
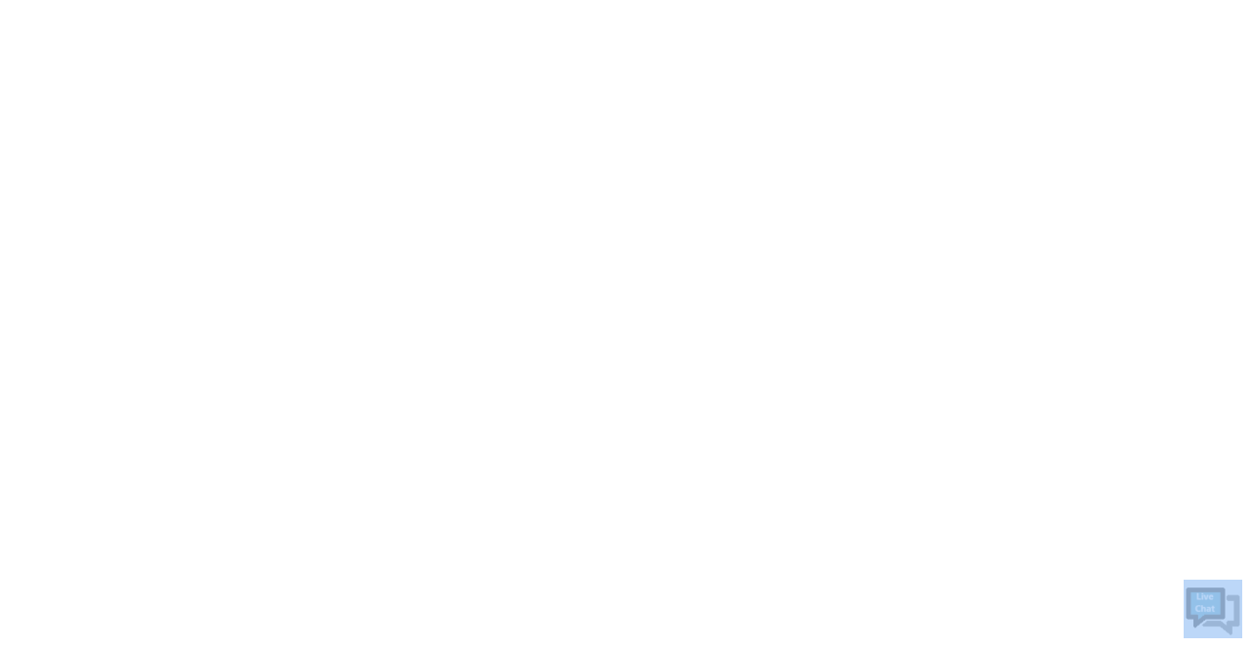
click at [663, 0] on html at bounding box center [626, 0] width 1252 height 0
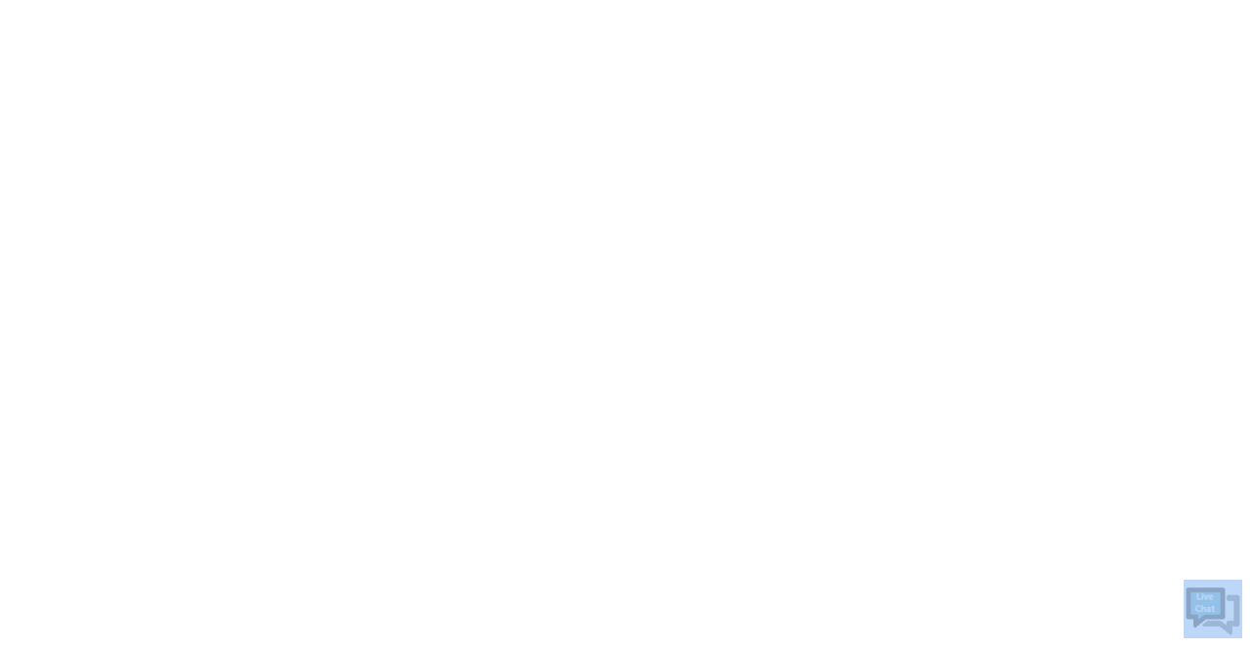
click at [663, 0] on html at bounding box center [626, 0] width 1252 height 0
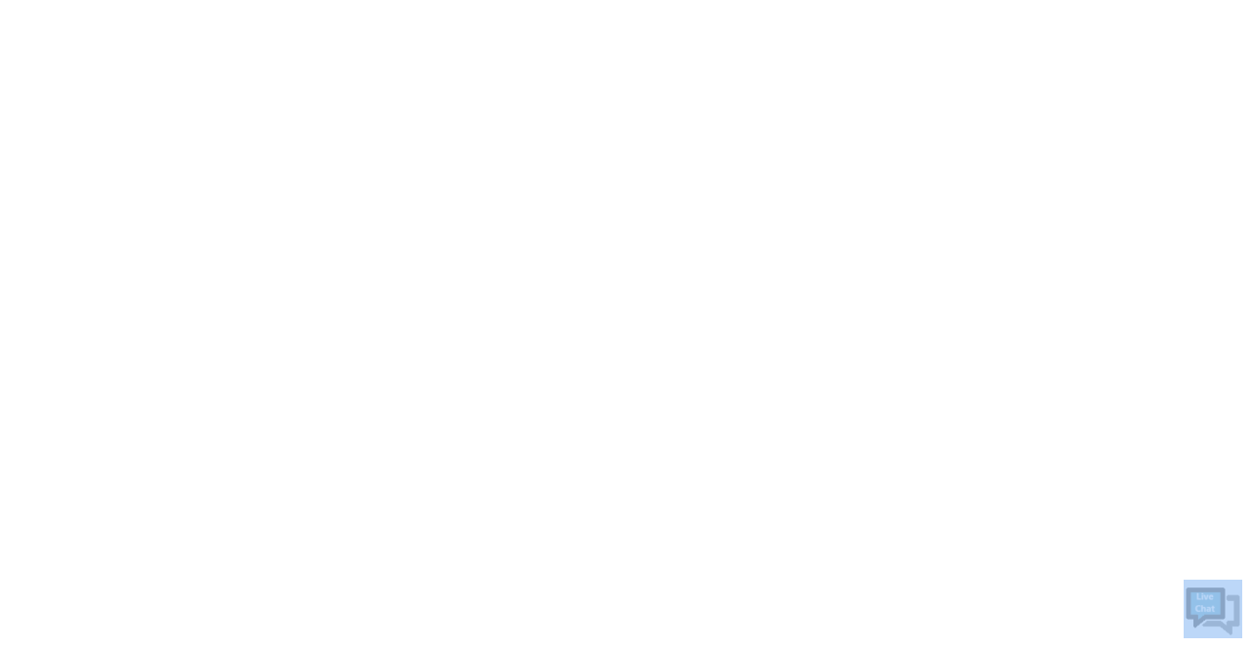
click at [663, 0] on html at bounding box center [626, 0] width 1252 height 0
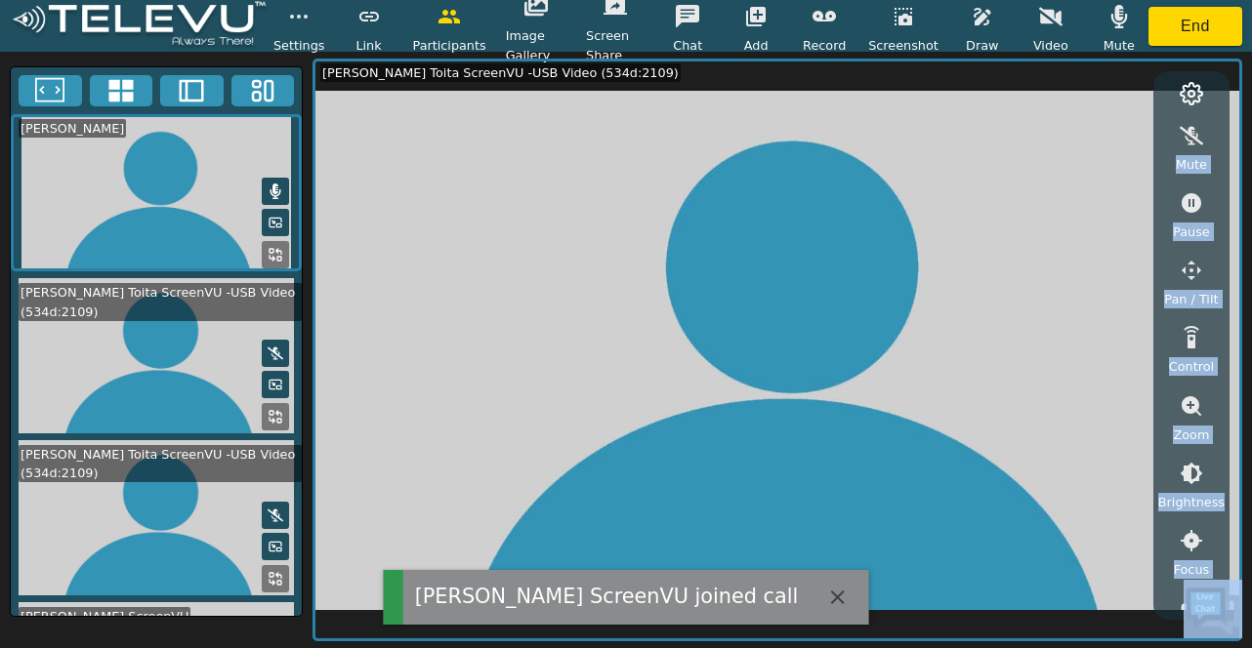
click at [663, 458] on html "[PERSON_NAME] ScreenVU joined call Settings Link Participants Image Gallery Scr…" at bounding box center [626, 324] width 1252 height 648
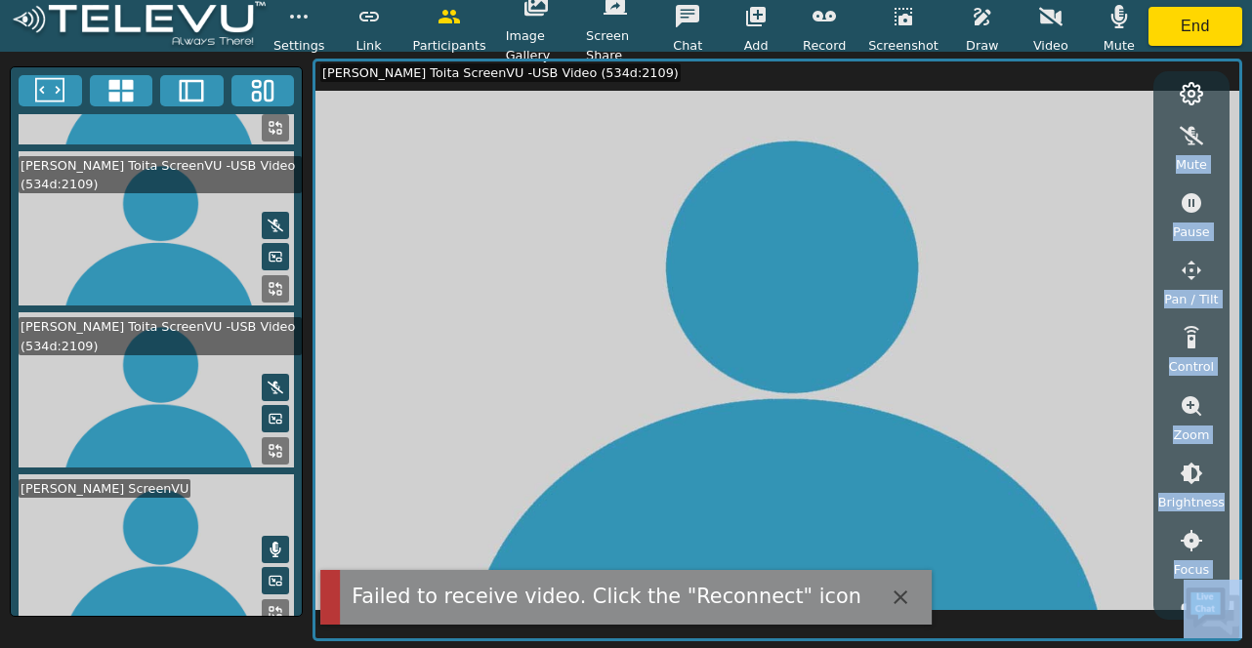
scroll to position [122, 0]
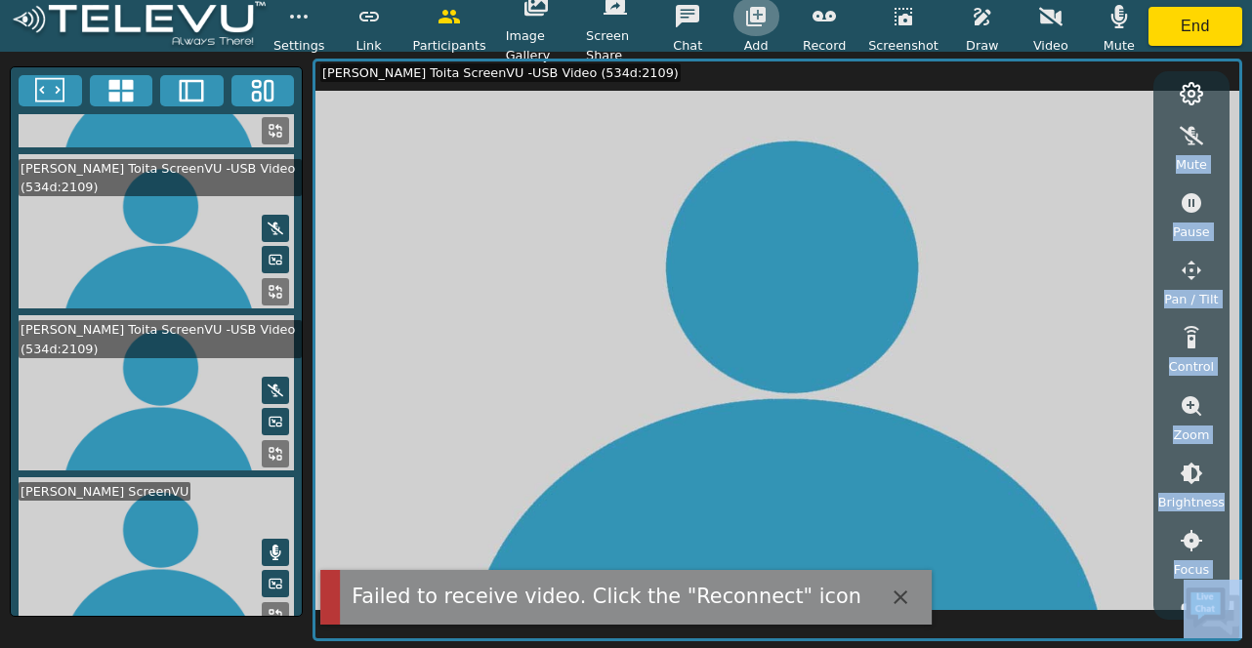
click at [764, 16] on icon "button" at bounding box center [755, 16] width 23 height 23
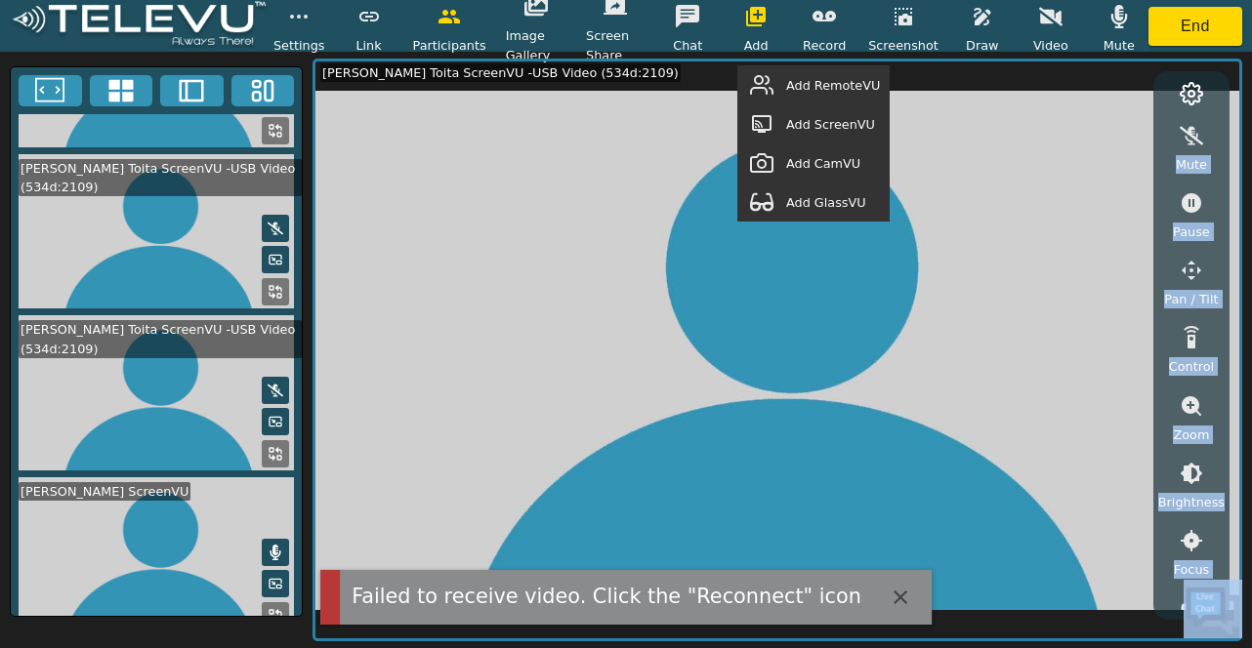
scroll to position [125, 0]
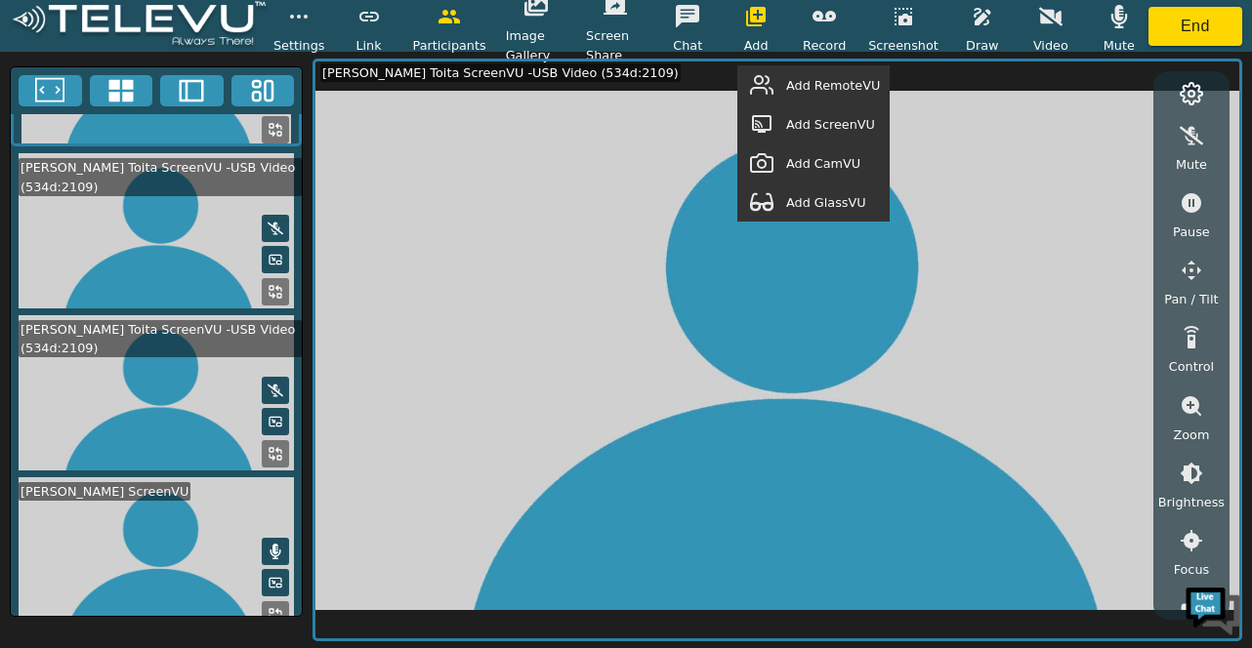
click at [800, 84] on span "Add RemoteVU" at bounding box center [833, 85] width 94 height 19
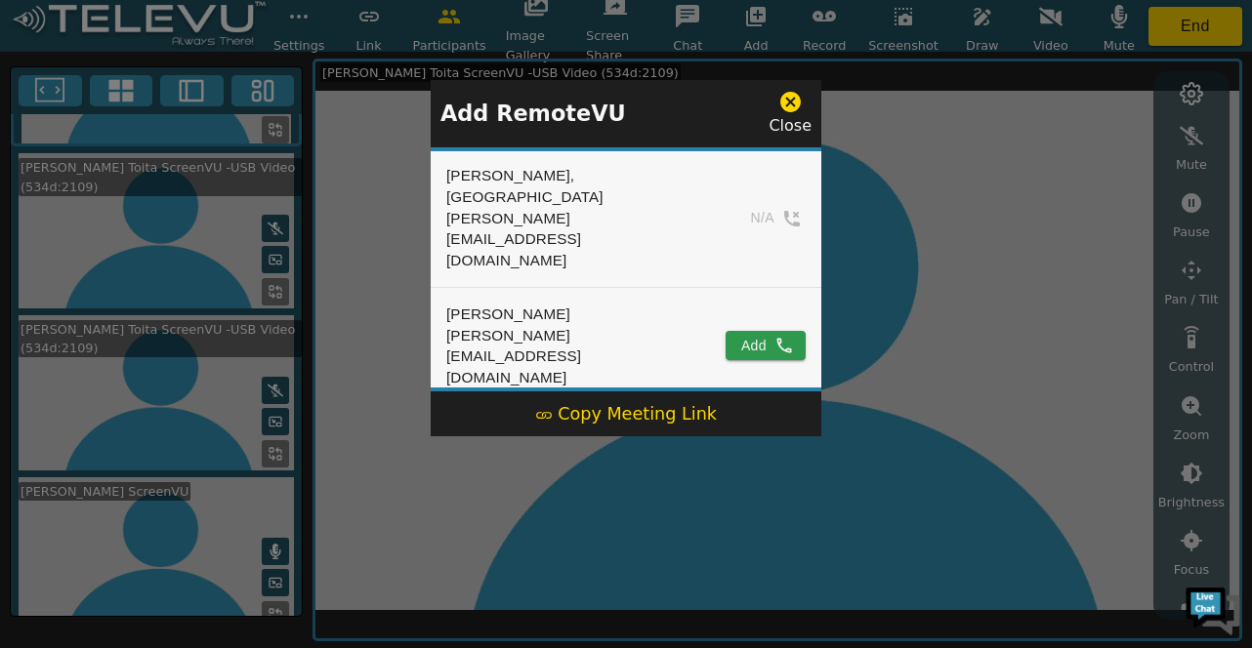
scroll to position [578, 0]
click at [773, 533] on button "Add" at bounding box center [765, 547] width 80 height 29
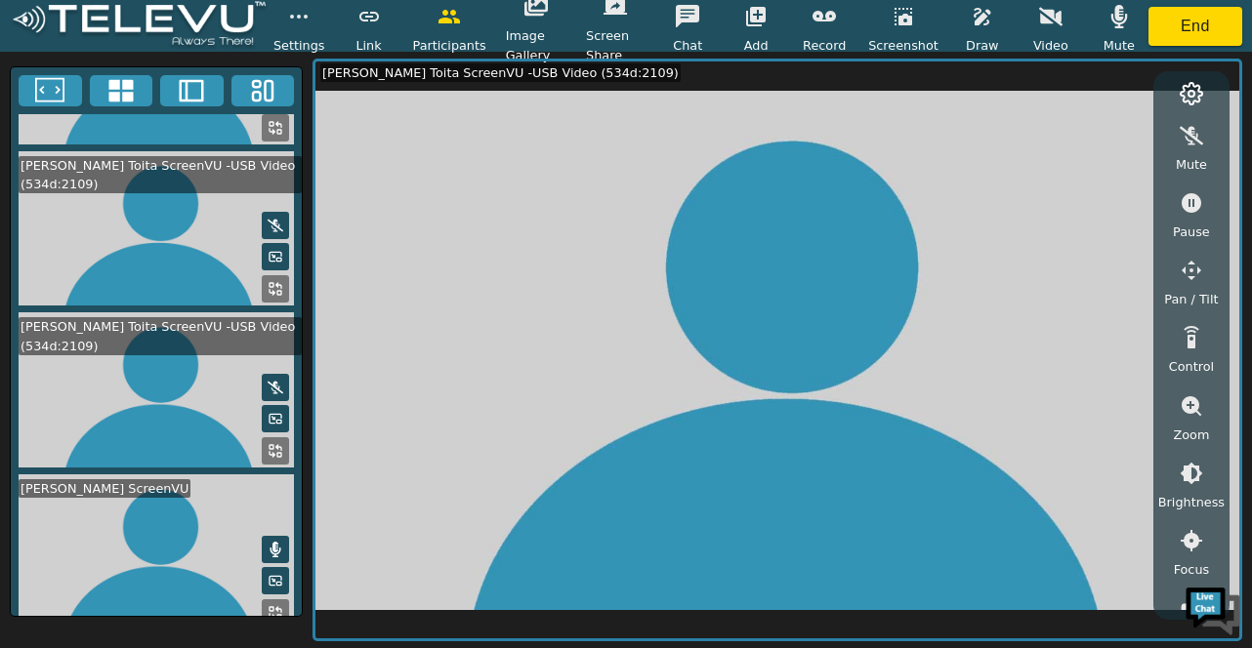
scroll to position [122, 0]
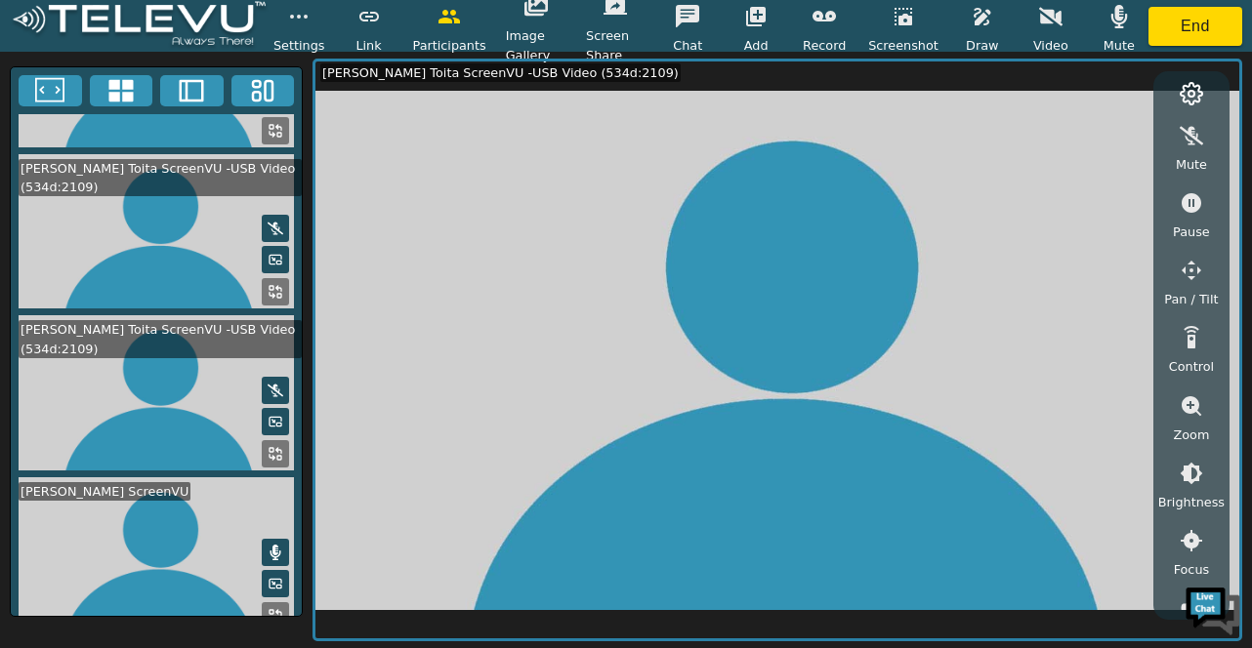
drag, startPoint x: 1231, startPoint y: 155, endPoint x: 1234, endPoint y: 226, distance: 70.4
click at [1234, 226] on video at bounding box center [777, 351] width 924 height 578
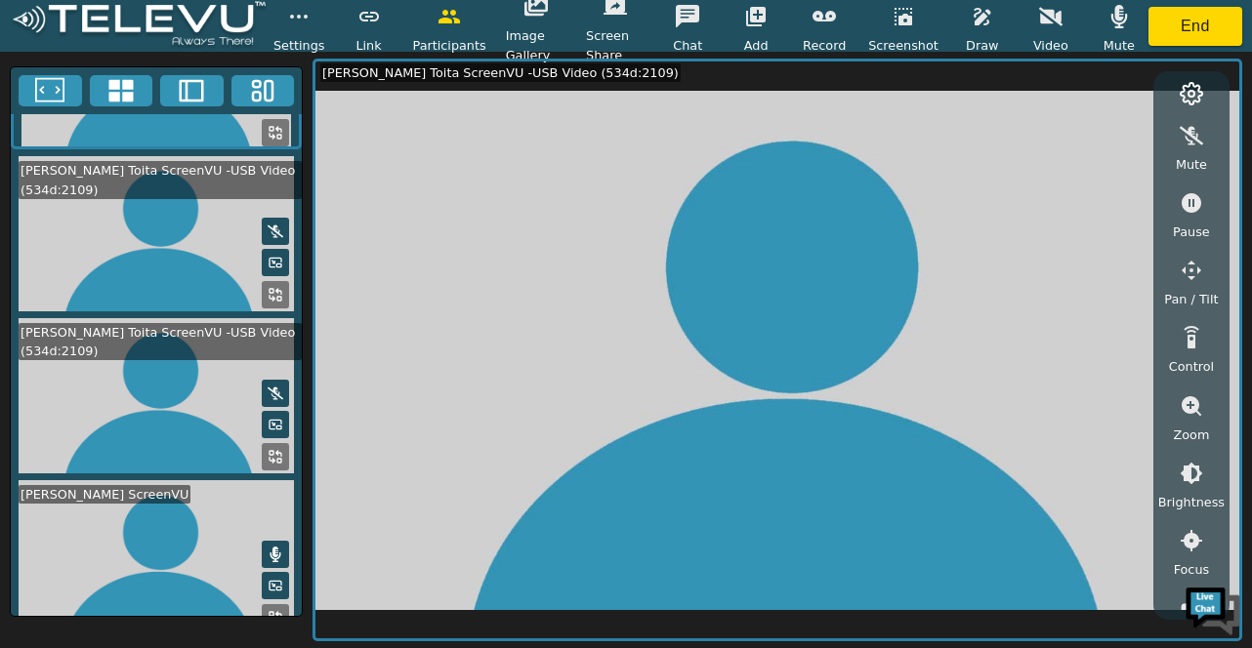
scroll to position [0, 0]
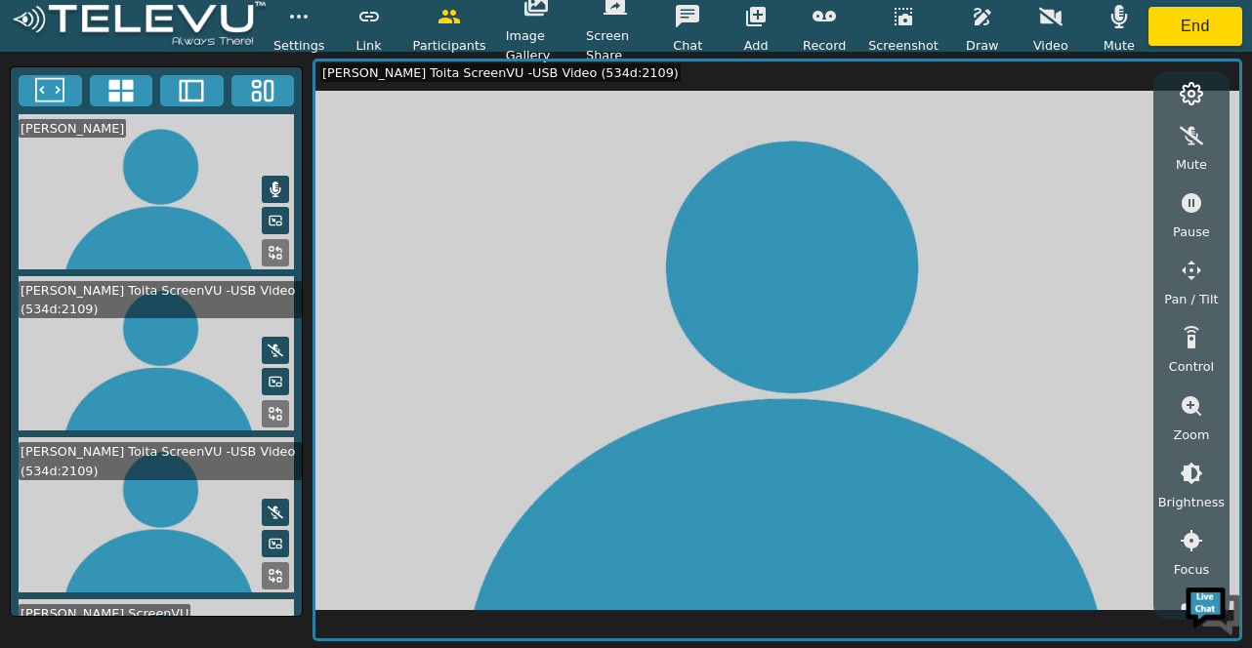
click at [271, 182] on icon at bounding box center [276, 190] width 16 height 16
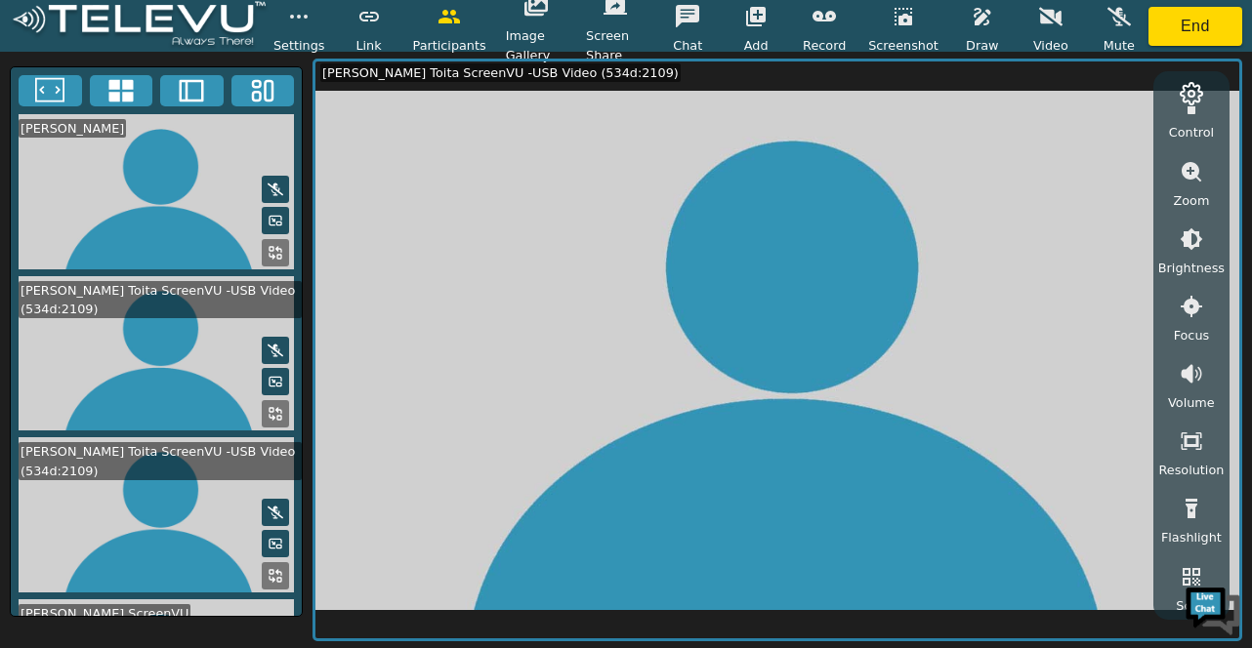
scroll to position [238, 0]
drag, startPoint x: 1235, startPoint y: 327, endPoint x: 1241, endPoint y: 426, distance: 98.8
click at [1236, 426] on div "Mute Pause Pan / Tilt Control Zoom Brightness Focus Volume Resolution Flashligh…" at bounding box center [776, 351] width 929 height 584
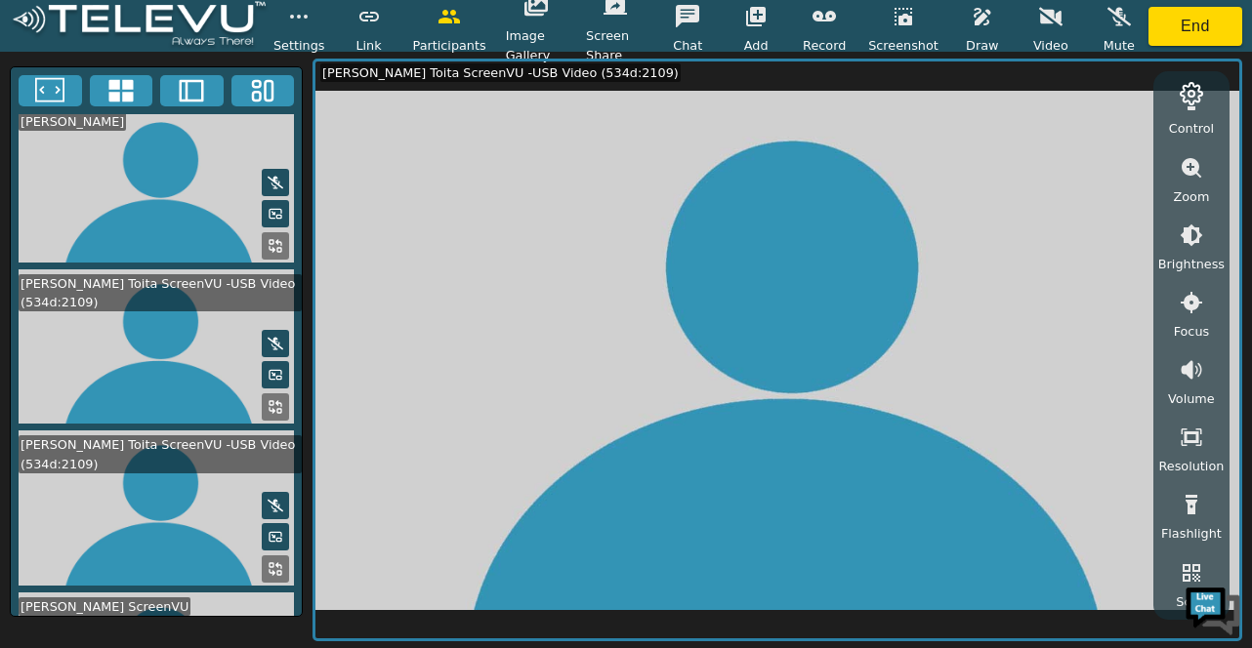
scroll to position [0, 0]
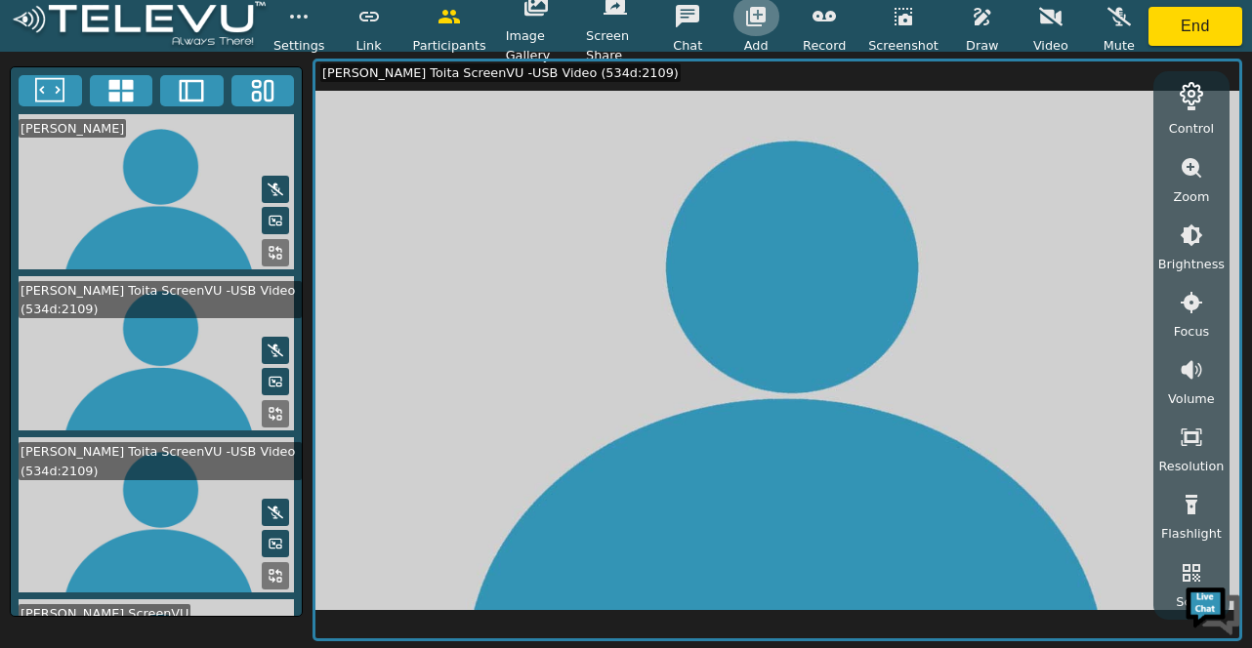
click at [762, 14] on icon "button" at bounding box center [755, 16] width 23 height 23
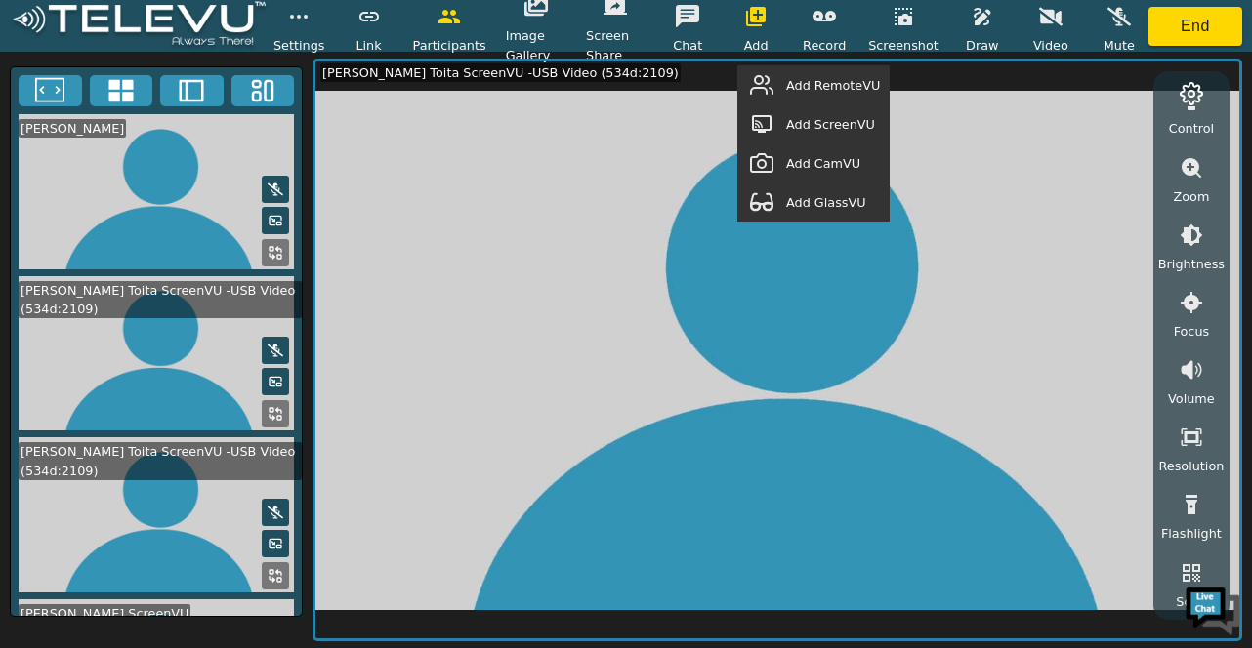
click at [808, 87] on span "Add RemoteVU" at bounding box center [833, 85] width 94 height 19
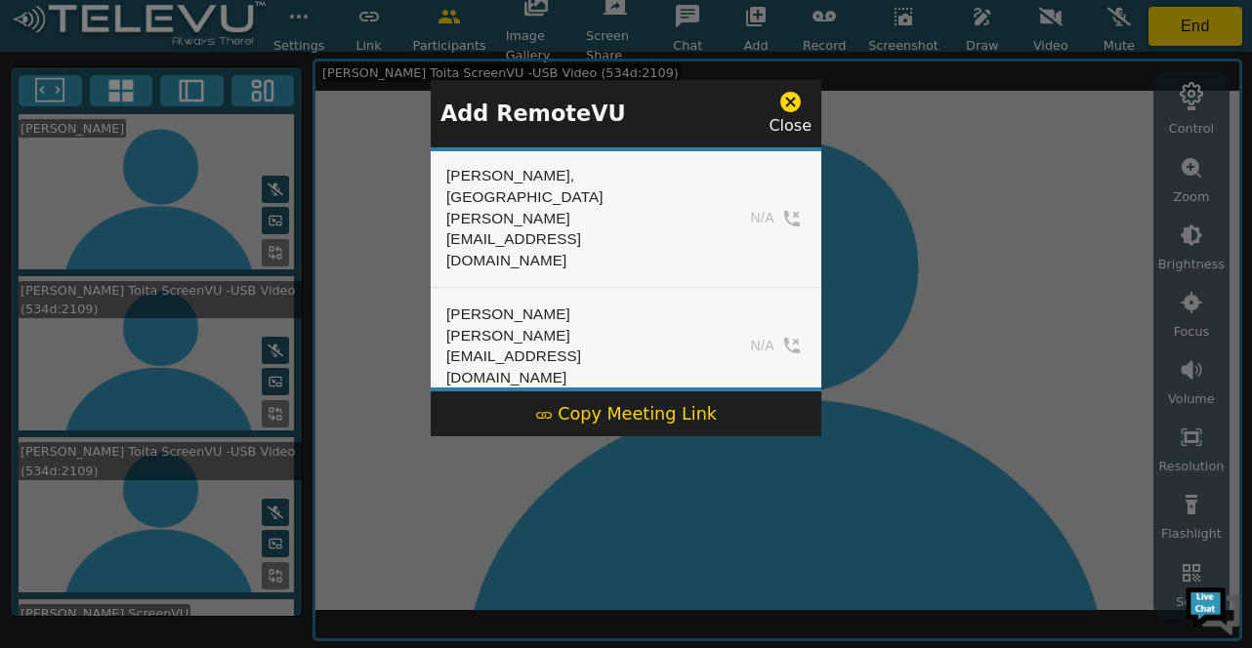
scroll to position [585, 0]
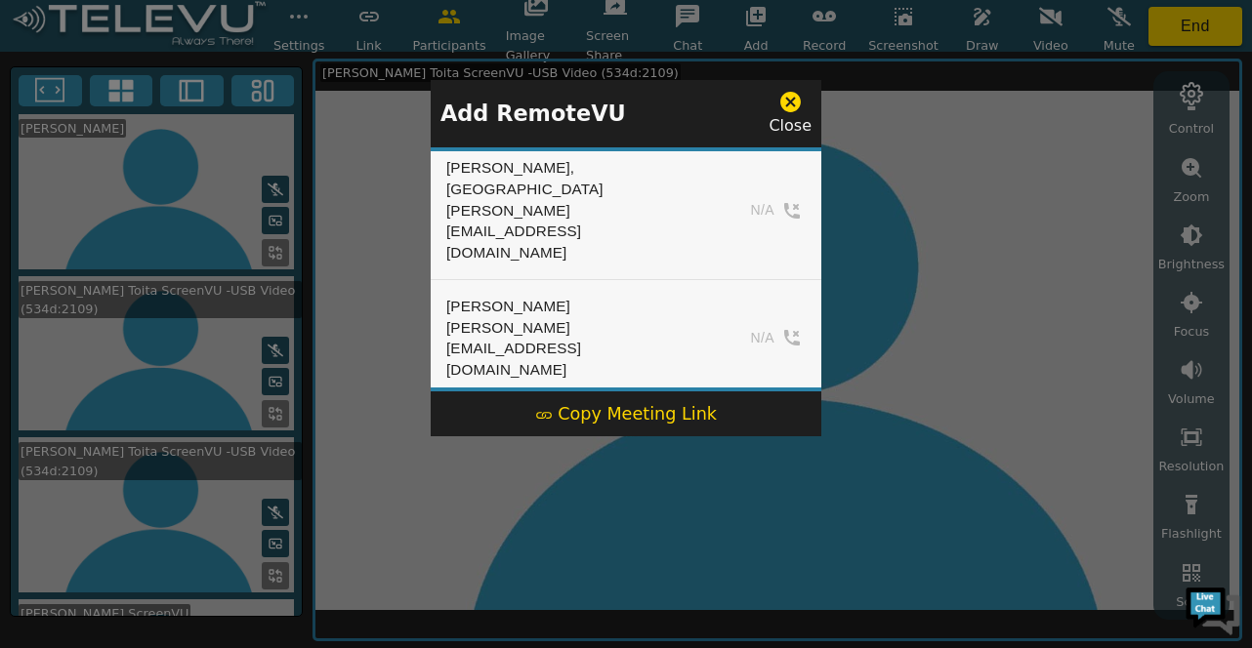
click at [794, 531] on icon "simple table" at bounding box center [784, 541] width 20 height 20
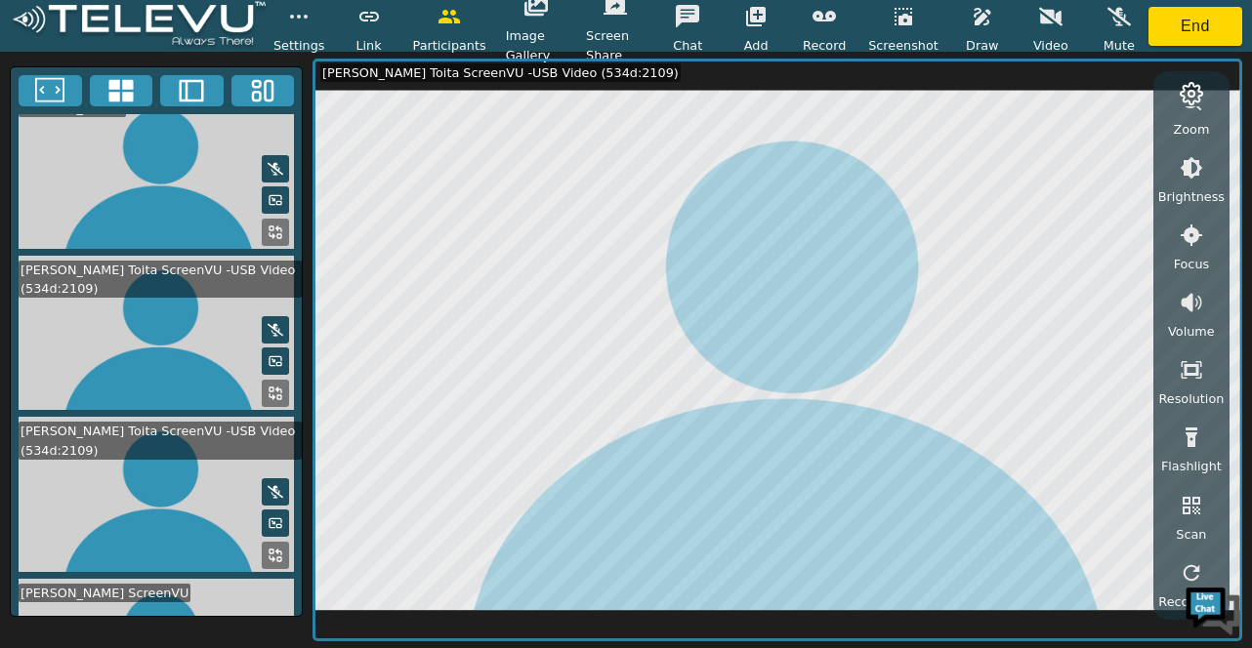
scroll to position [0, 0]
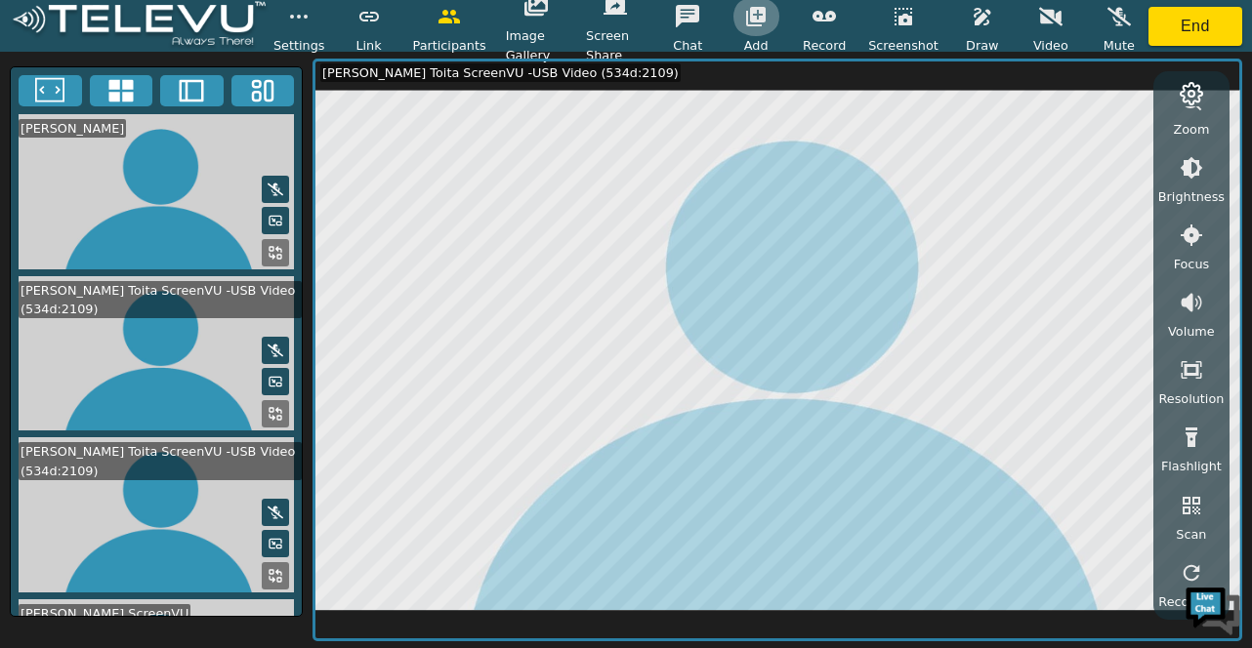
click at [764, 15] on icon "button" at bounding box center [755, 16] width 23 height 23
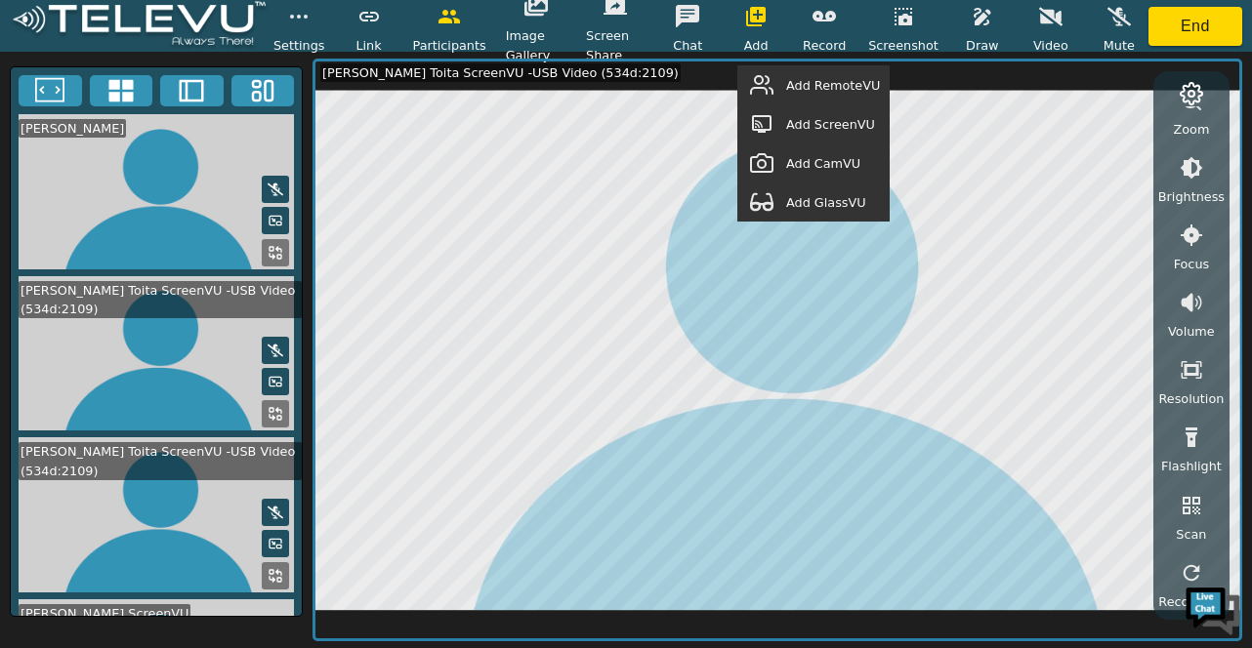
click at [824, 89] on span "Add RemoteVU" at bounding box center [833, 85] width 94 height 19
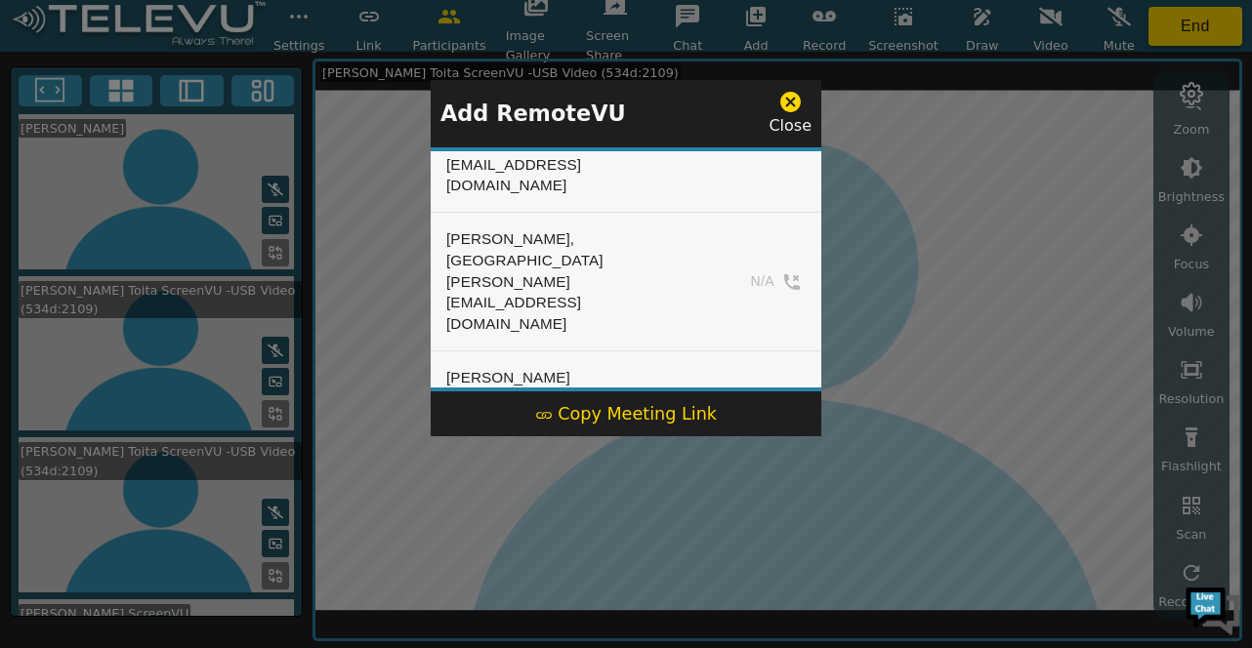
scroll to position [527, 0]
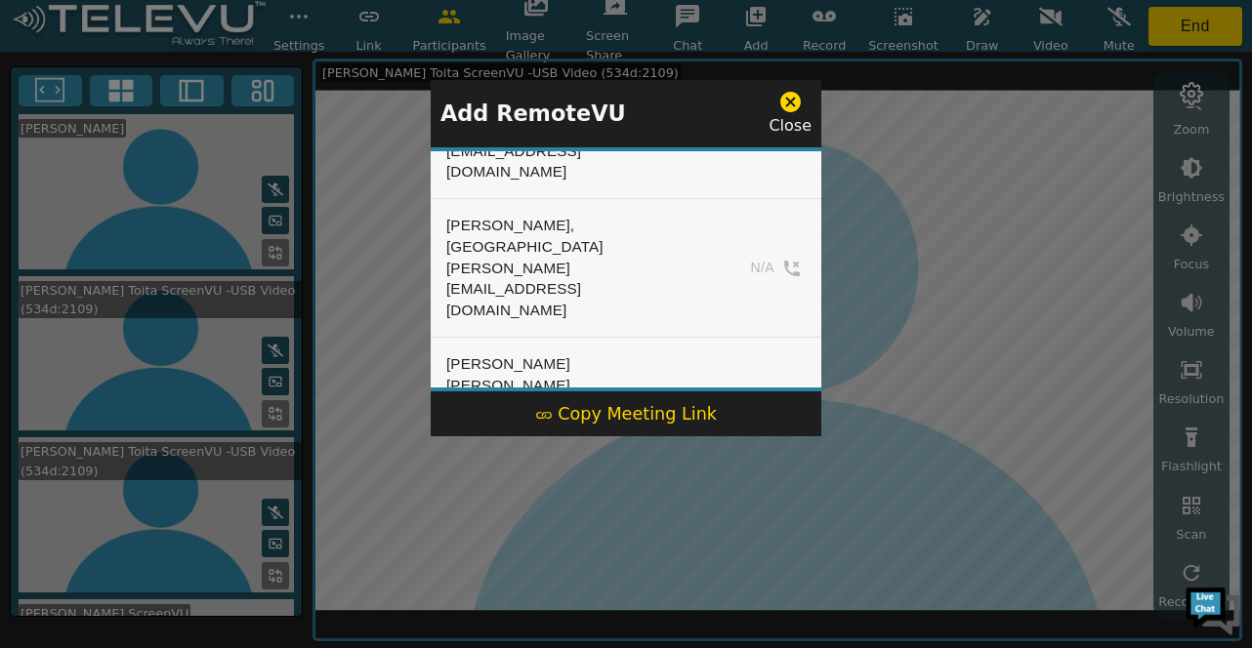
click at [757, 584] on button "Add" at bounding box center [765, 598] width 80 height 29
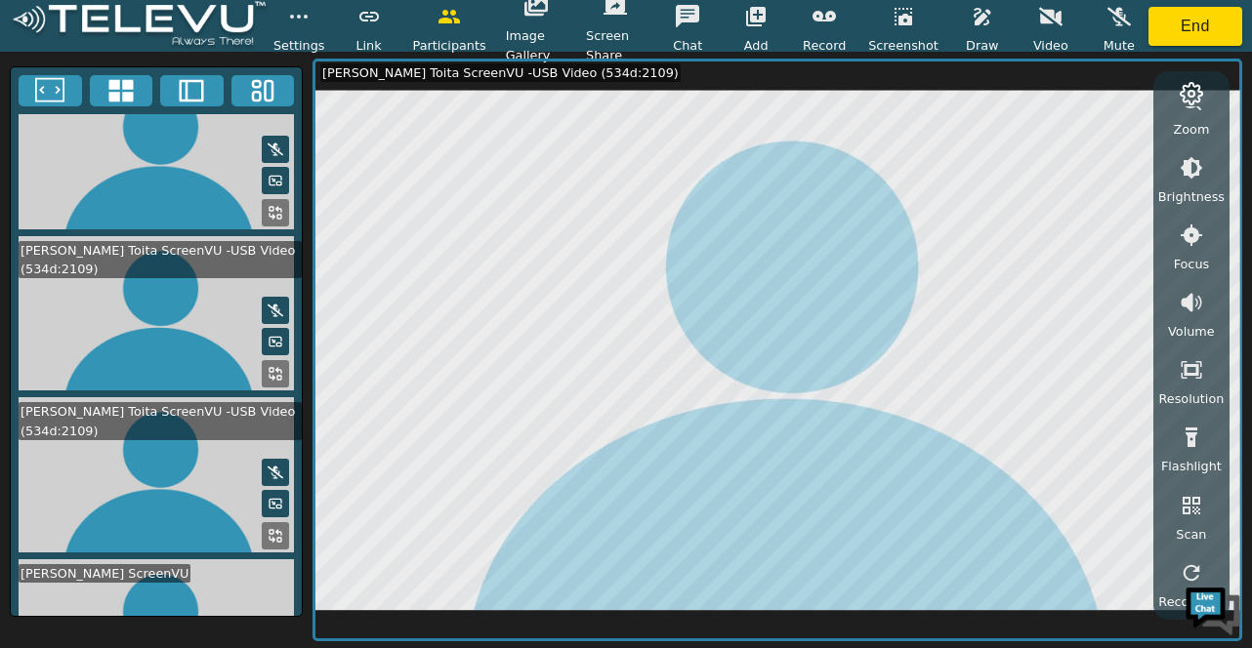
scroll to position [0, 0]
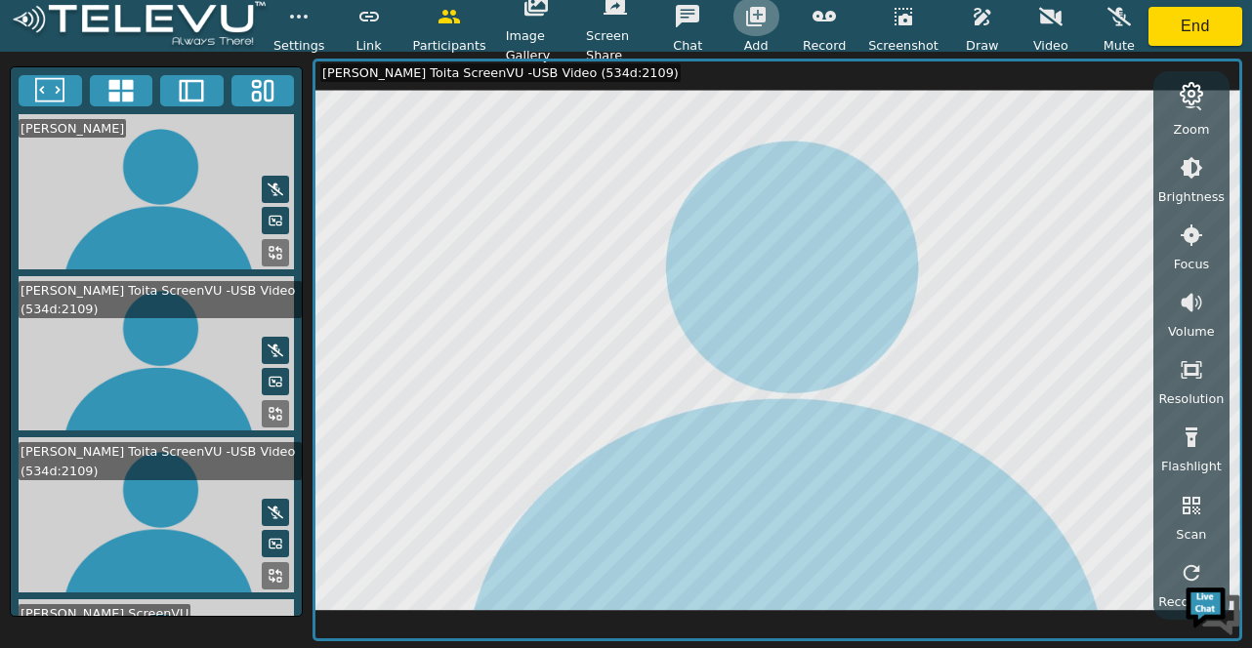
click at [765, 11] on icon "button" at bounding box center [756, 17] width 20 height 20
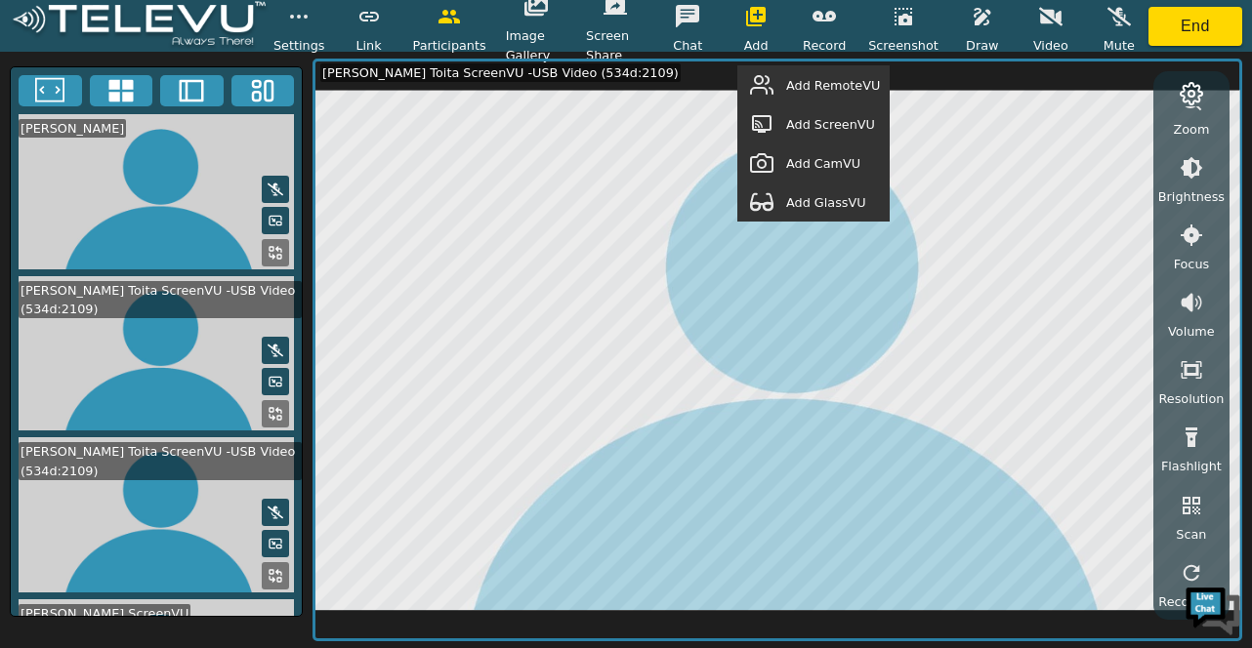
click at [813, 79] on span "Add RemoteVU" at bounding box center [833, 85] width 94 height 19
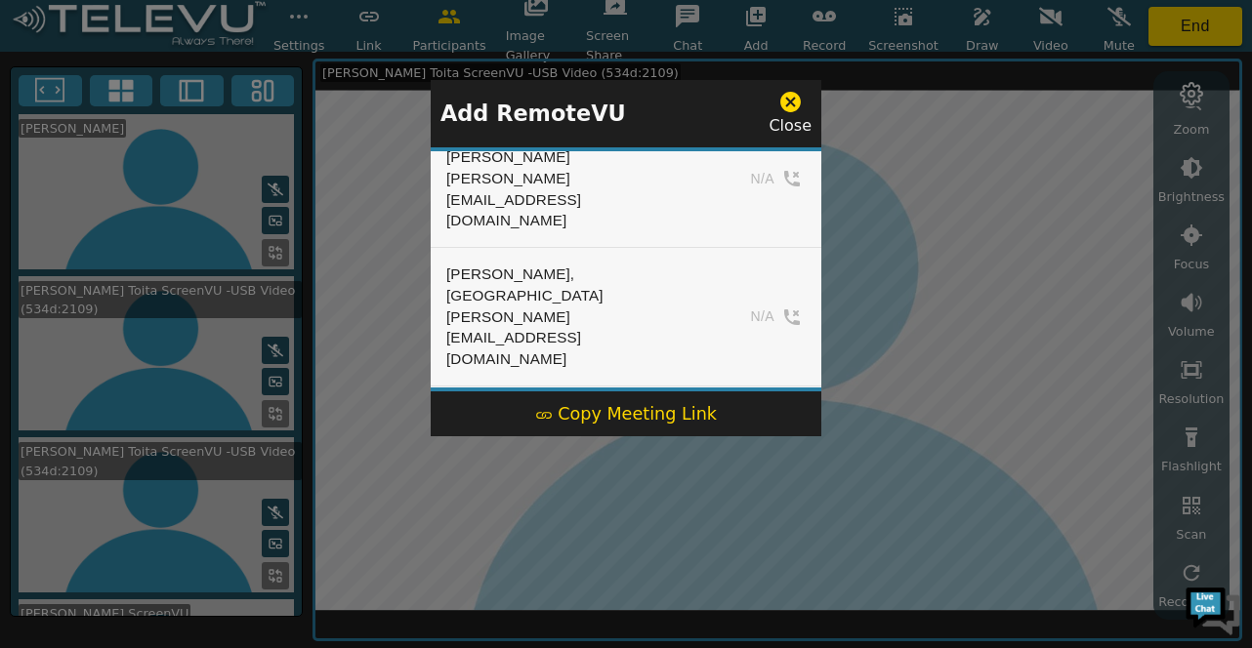
scroll to position [484, 0]
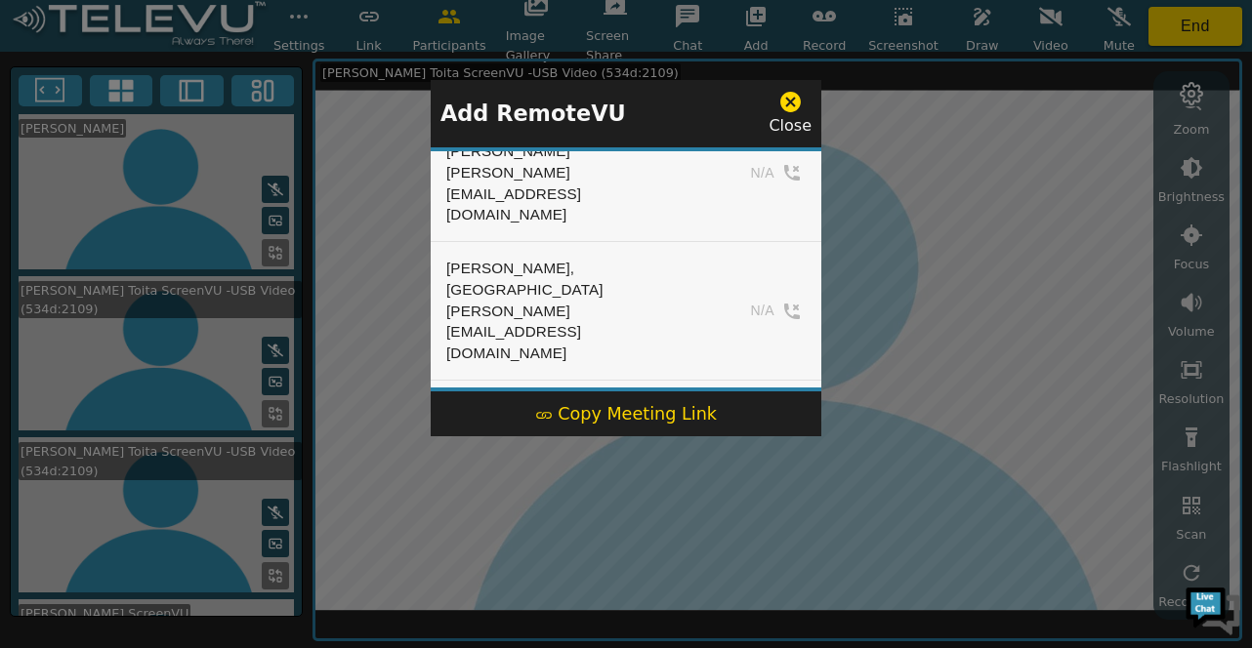
click at [758, 627] on button "Add" at bounding box center [765, 641] width 80 height 29
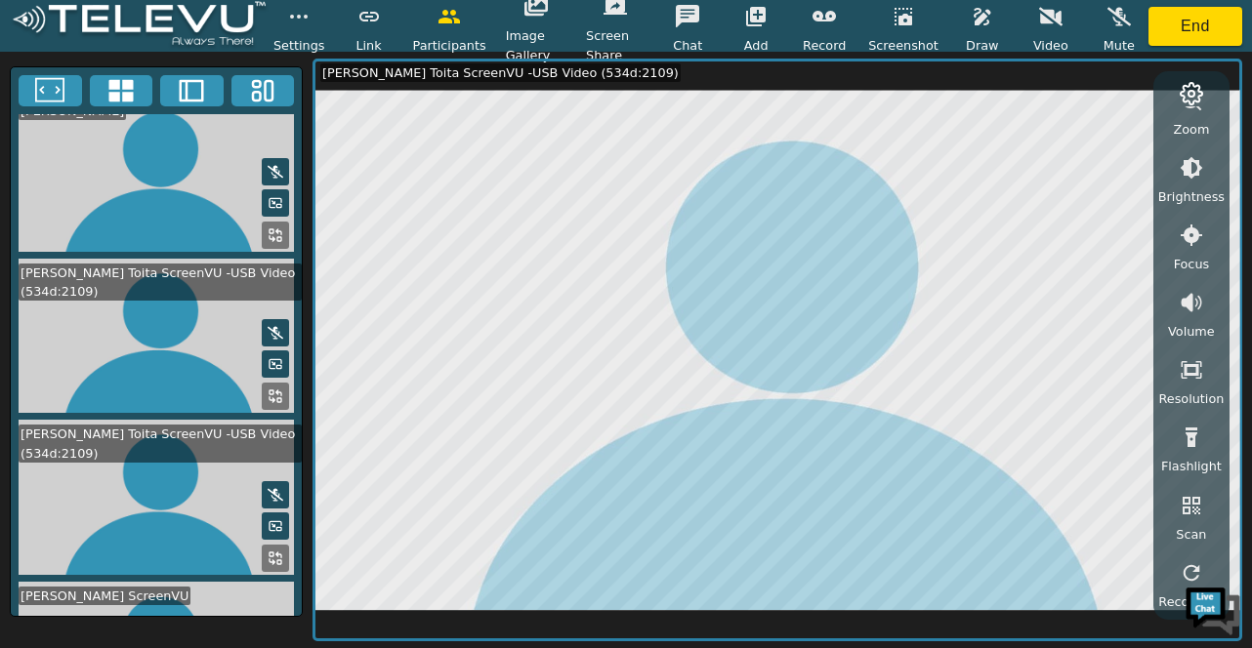
scroll to position [0, 0]
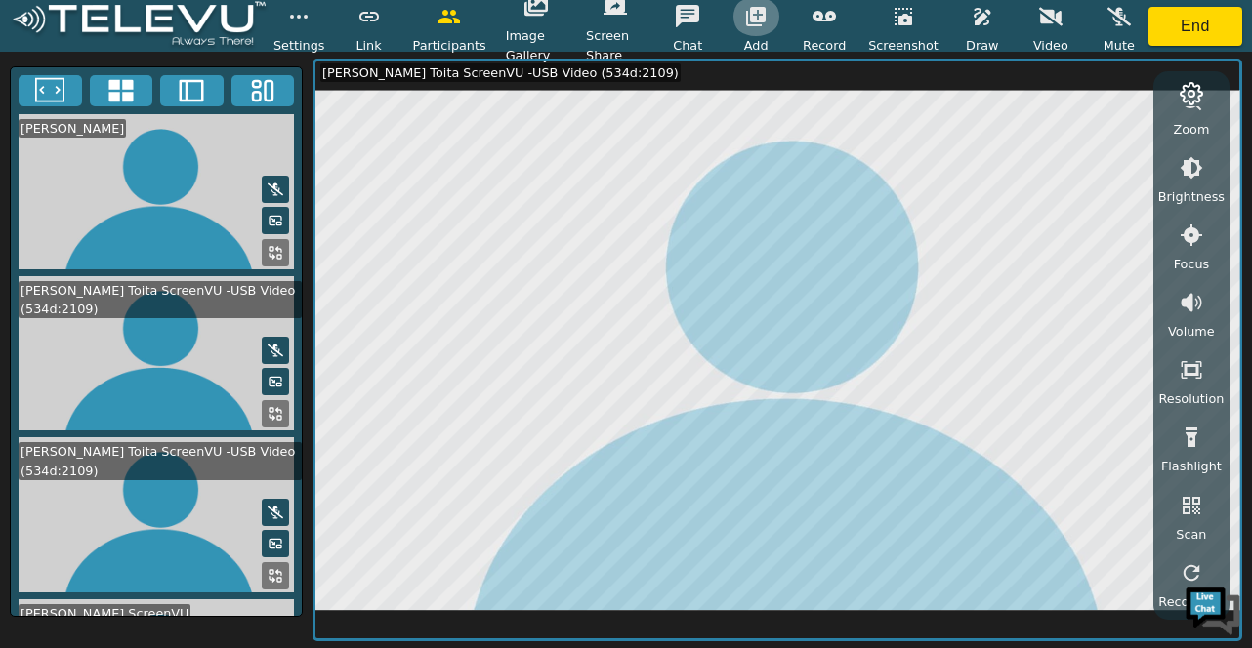
click at [762, 24] on icon "button" at bounding box center [756, 17] width 20 height 20
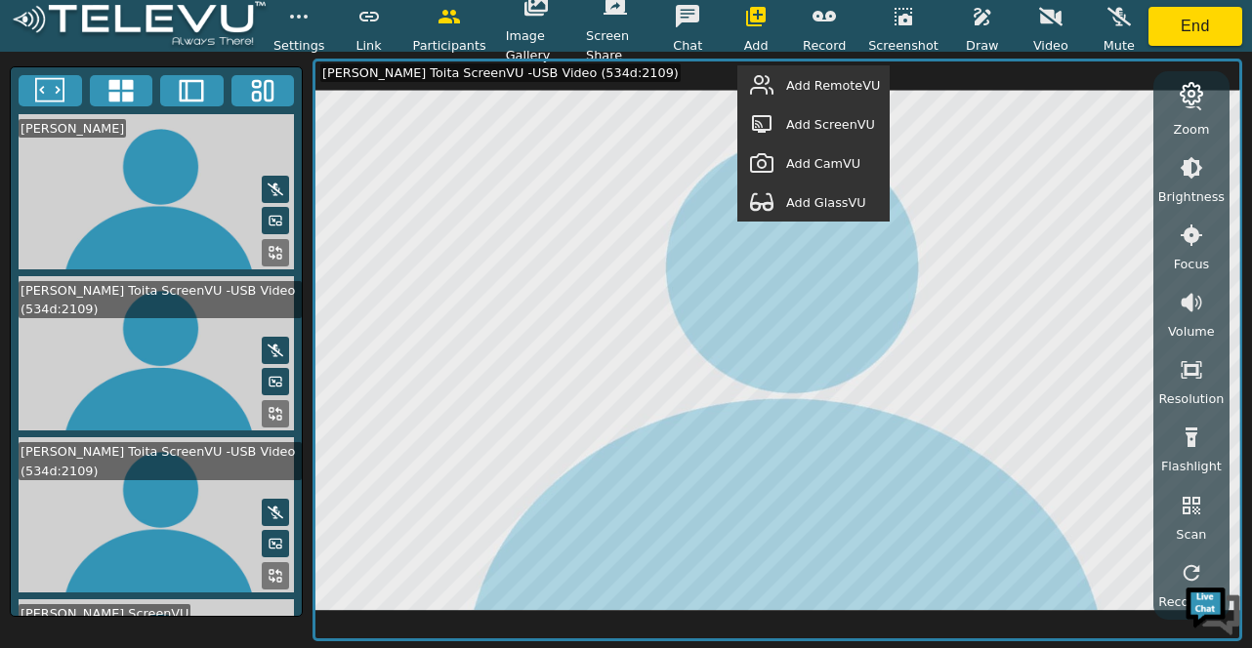
click at [819, 81] on span "Add RemoteVU" at bounding box center [833, 85] width 94 height 19
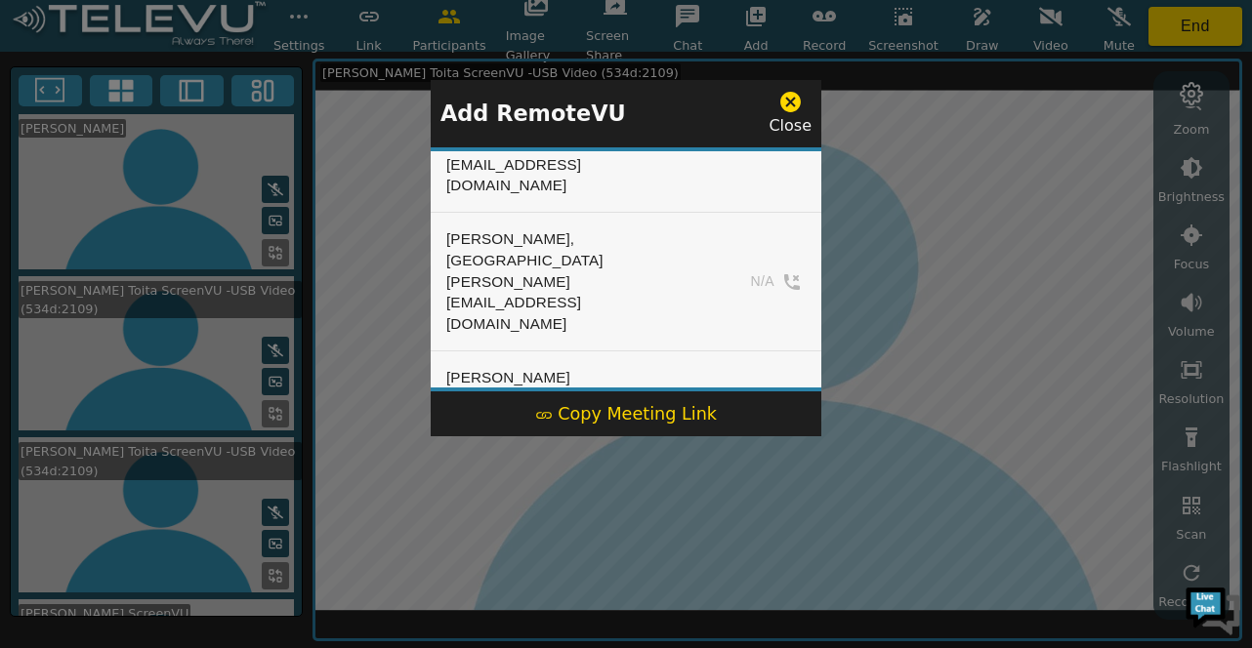
scroll to position [506, 0]
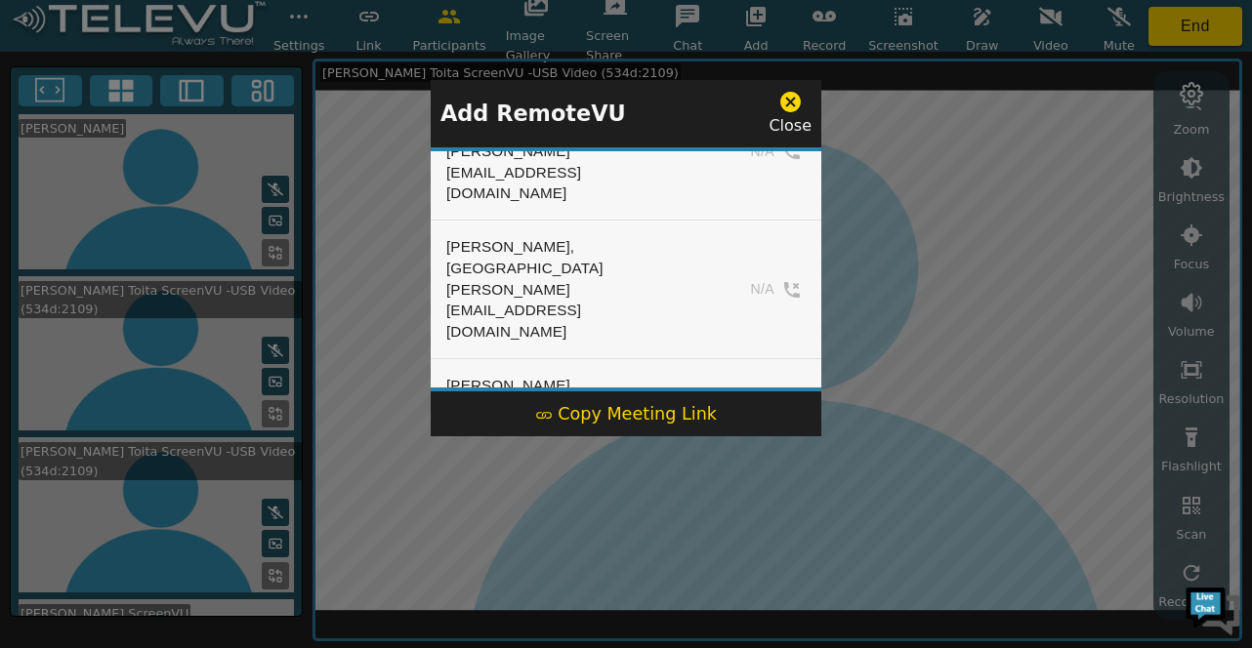
click at [749, 605] on button "Add" at bounding box center [765, 619] width 80 height 29
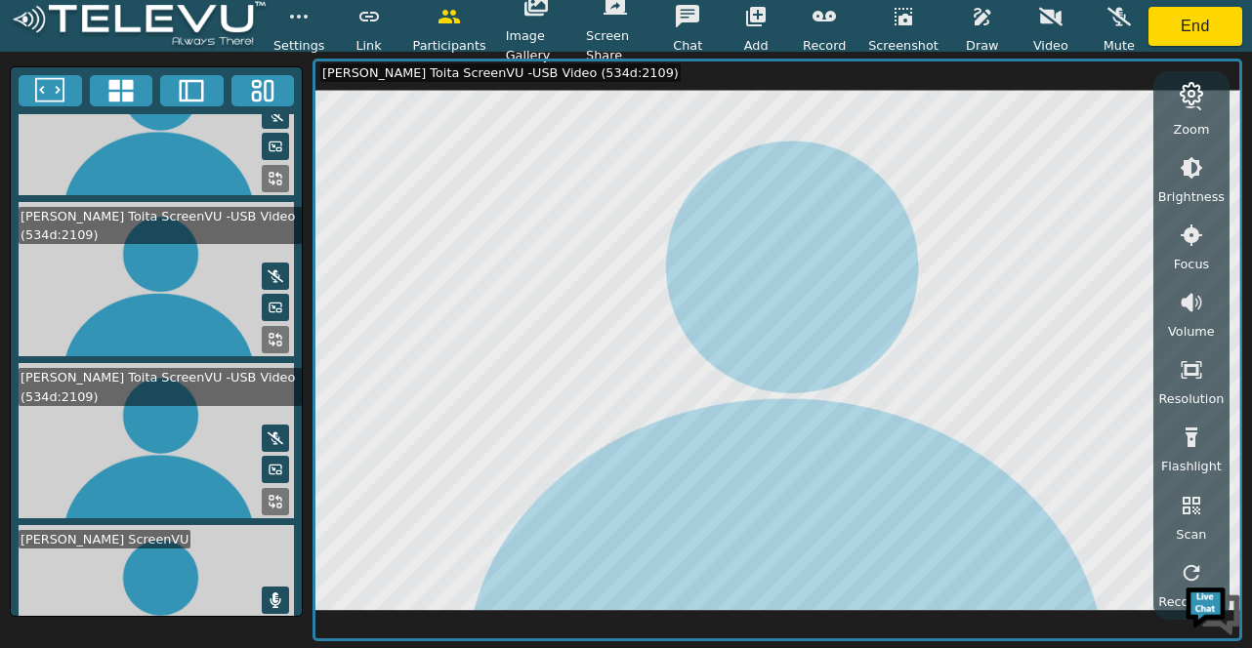
scroll to position [0, 0]
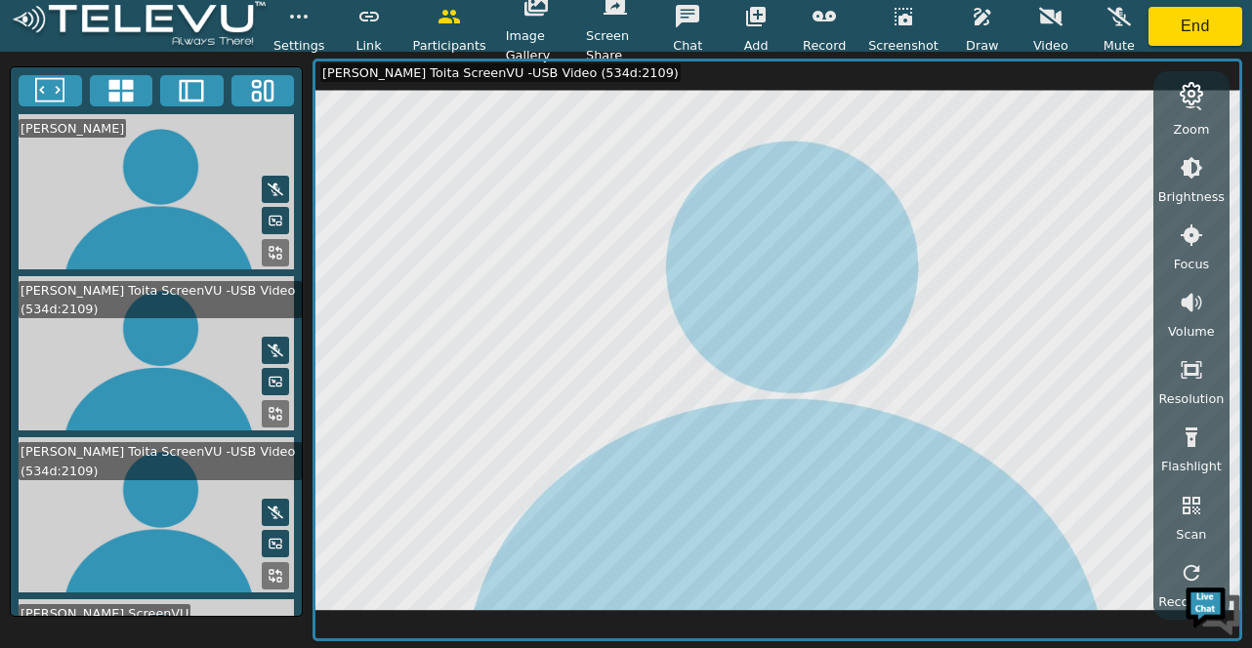
click at [271, 182] on icon at bounding box center [276, 190] width 16 height 16
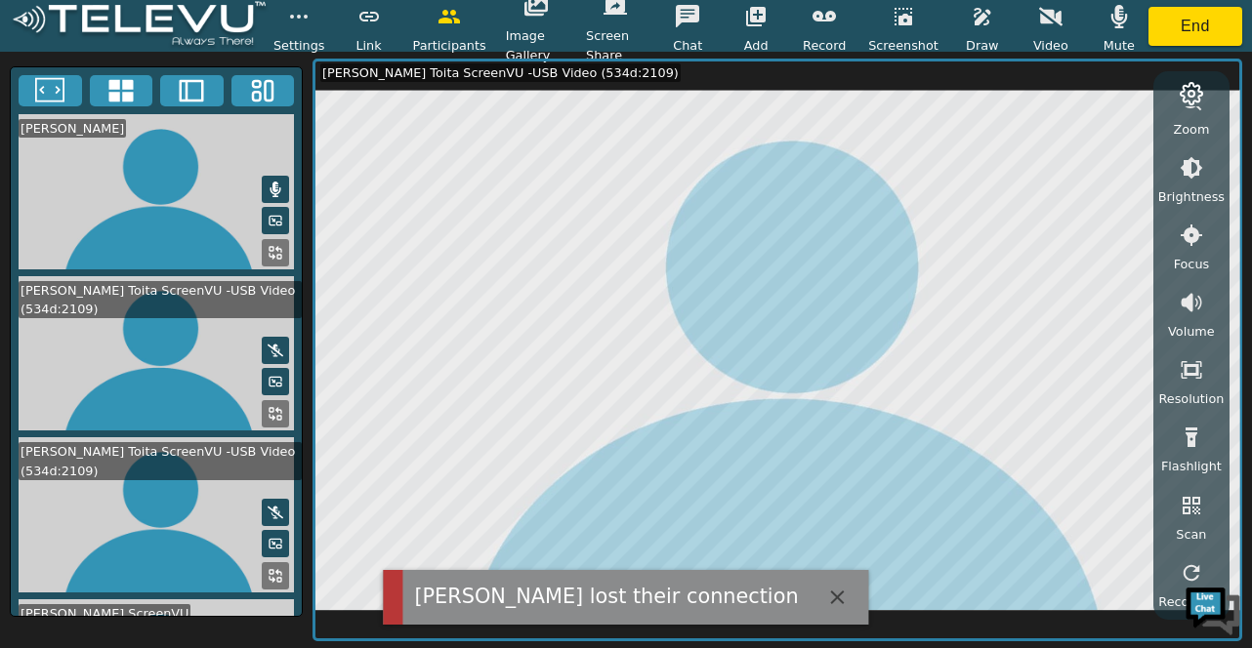
click at [271, 182] on icon at bounding box center [276, 190] width 16 height 16
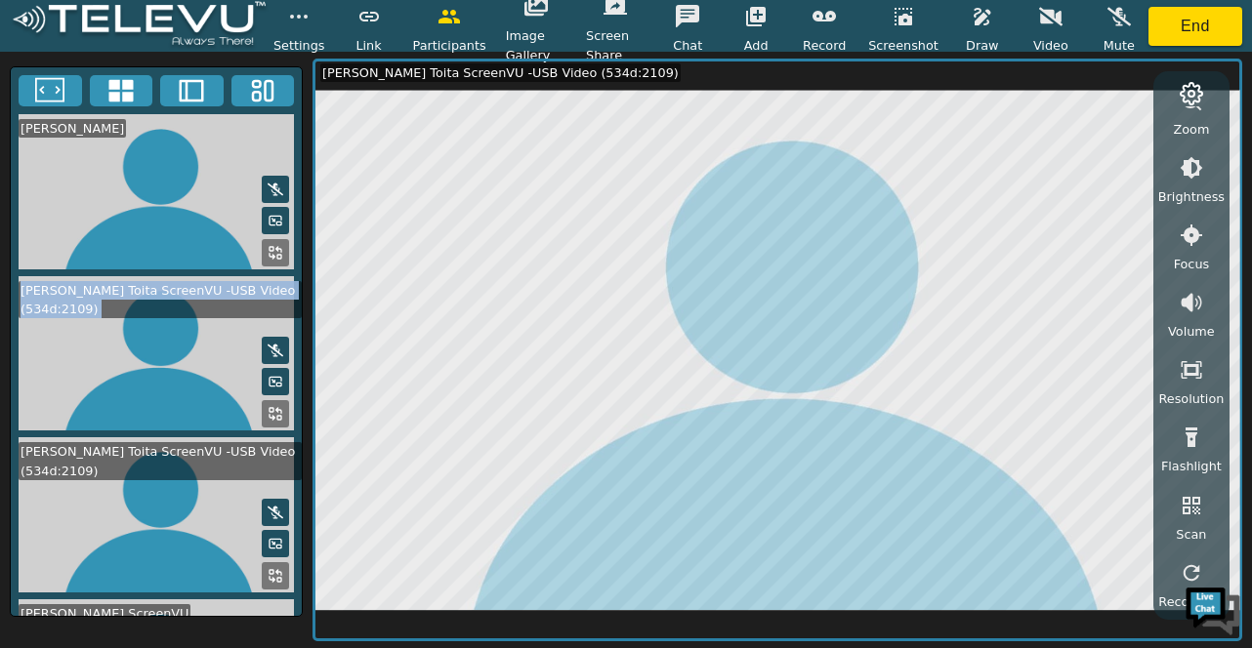
drag, startPoint x: 303, startPoint y: 265, endPoint x: 299, endPoint y: 346, distance: 81.1
click at [299, 346] on div "[PERSON_NAME] [PERSON_NAME] Toita ScreenVU -USB Video (534d:2109) [PERSON_NAME]…" at bounding box center [626, 350] width 1252 height 597
click at [698, 8] on icon "button" at bounding box center [687, 16] width 23 height 22
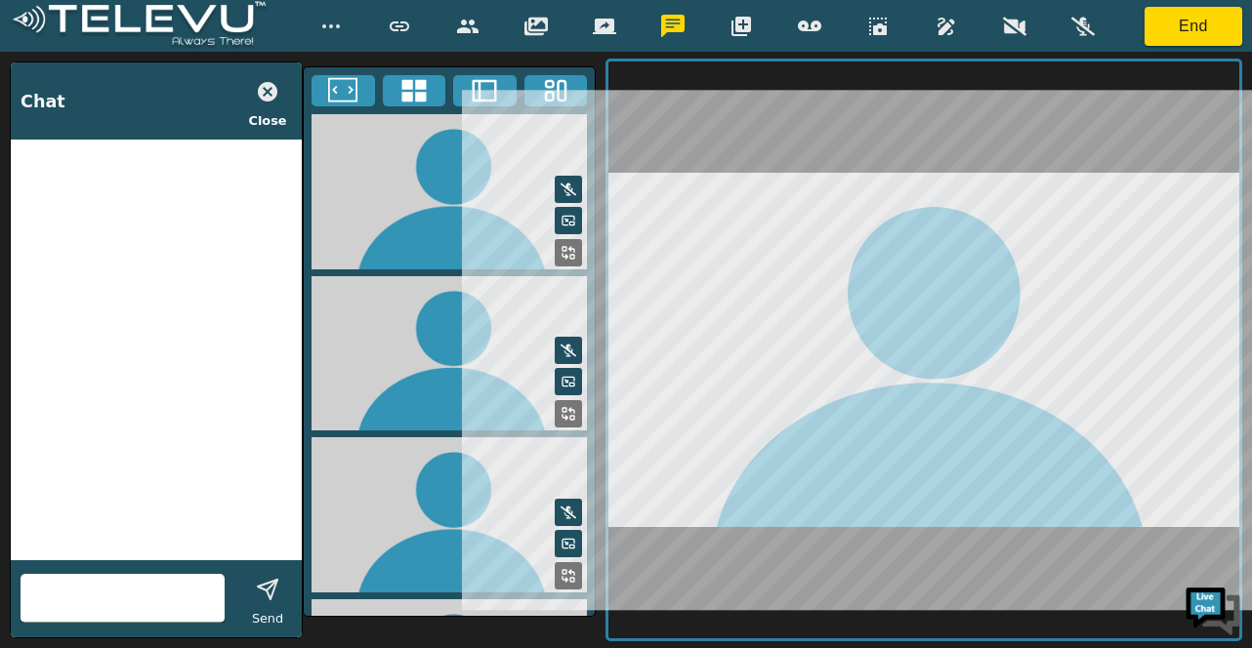
click at [89, 574] on div at bounding box center [123, 598] width 204 height 49
click at [57, 607] on input "text" at bounding box center [123, 598] width 204 height 31
type input "Hi [PERSON_NAME]. Please share any updates."
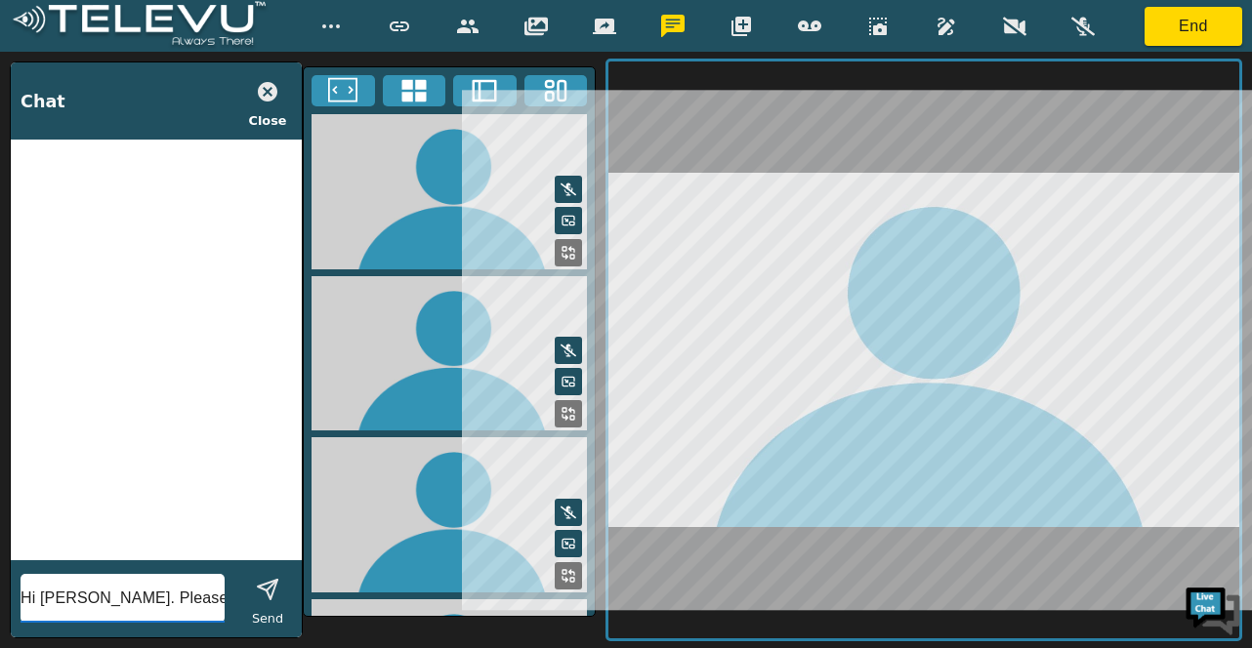
click at [271, 585] on line "button" at bounding box center [272, 585] width 11 height 11
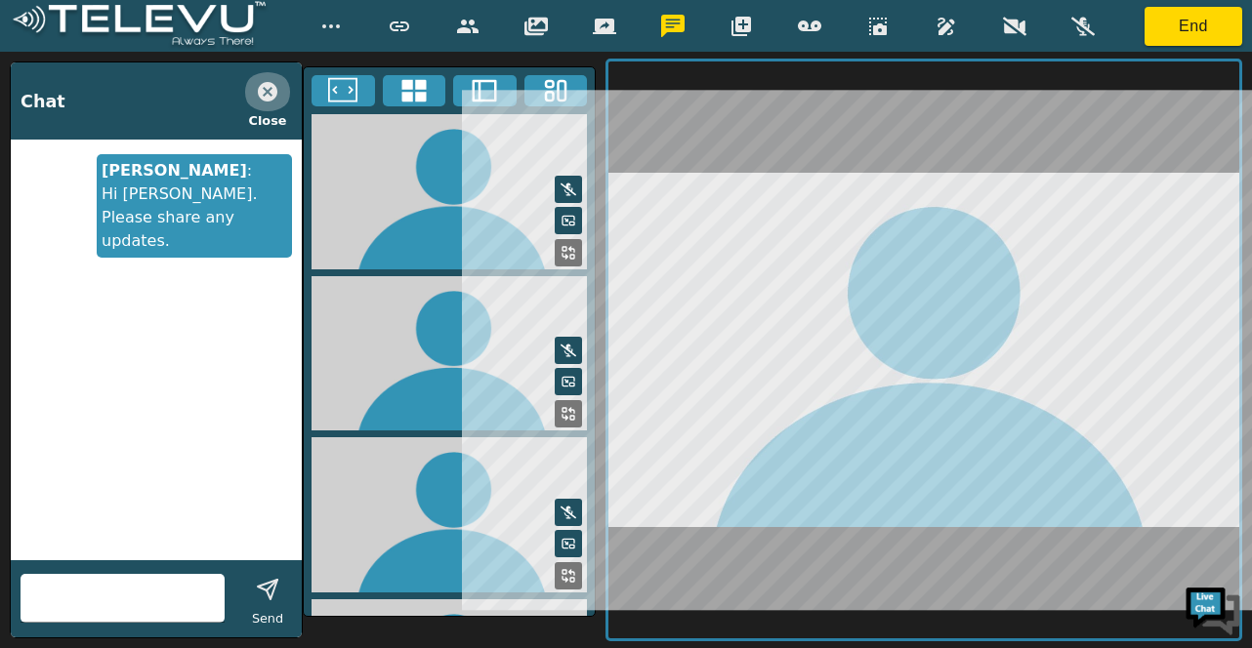
click at [264, 83] on icon "button" at bounding box center [268, 92] width 20 height 20
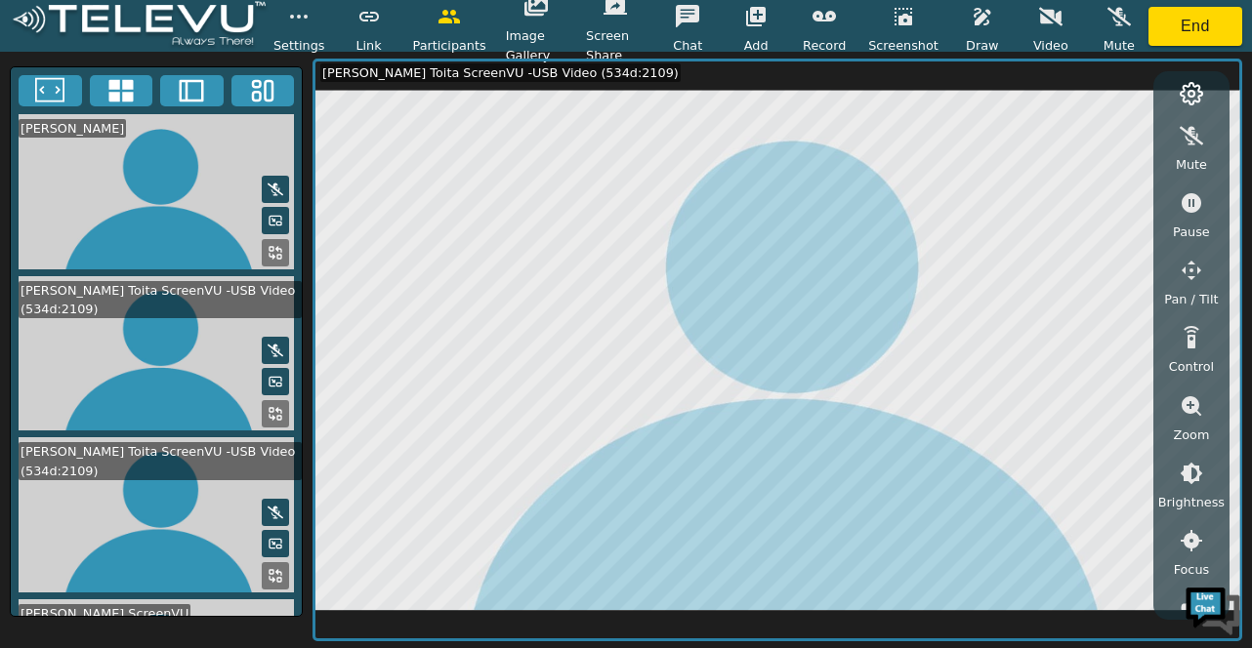
drag, startPoint x: 293, startPoint y: 202, endPoint x: 304, endPoint y: 325, distance: 123.5
click at [304, 325] on div "[PERSON_NAME] [PERSON_NAME] Toita ScreenVU -USB Video (534d:2109) [PERSON_NAME]…" at bounding box center [626, 350] width 1252 height 597
